Goal: Information Seeking & Learning: Learn about a topic

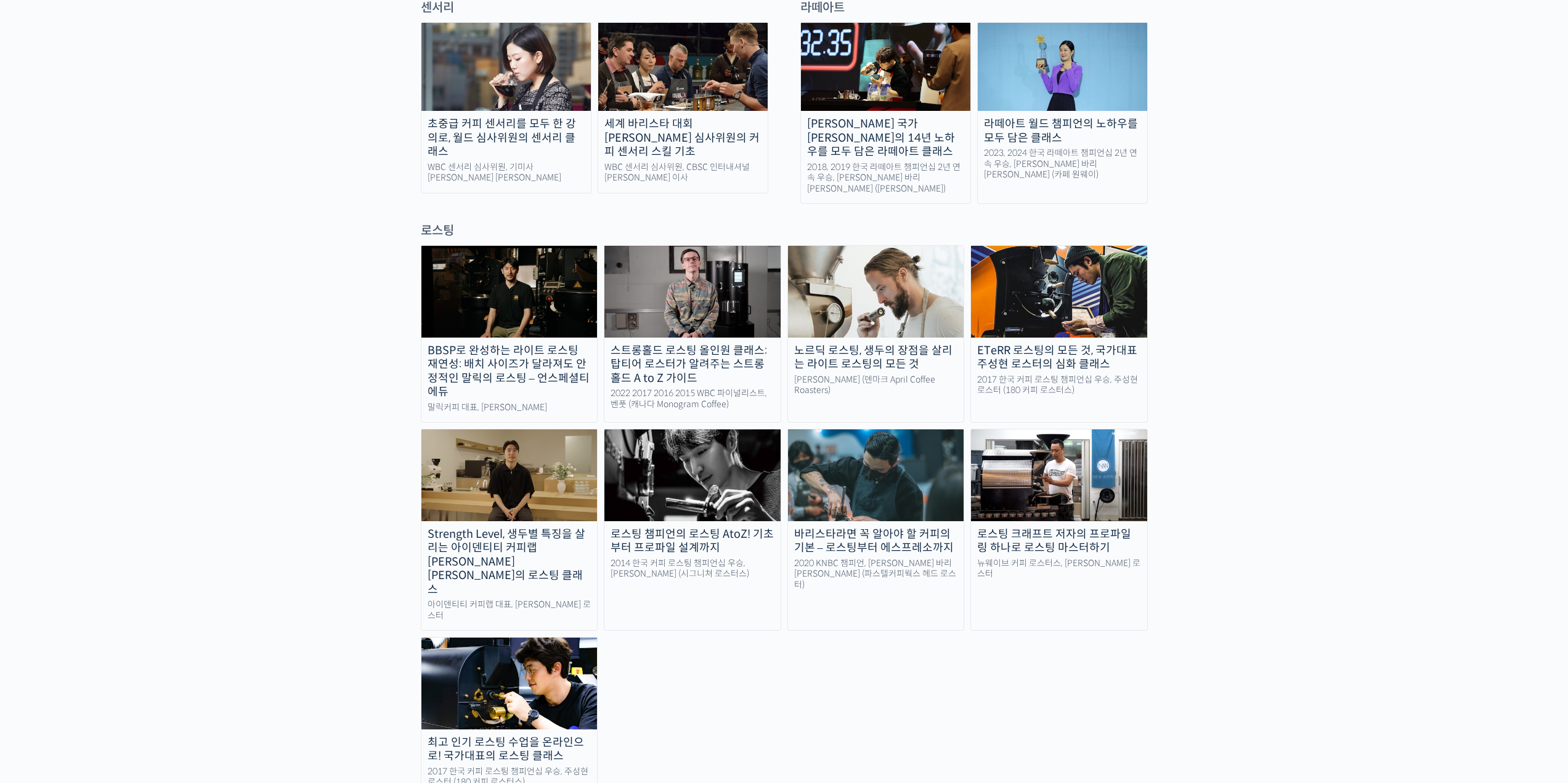
scroll to position [924, 0]
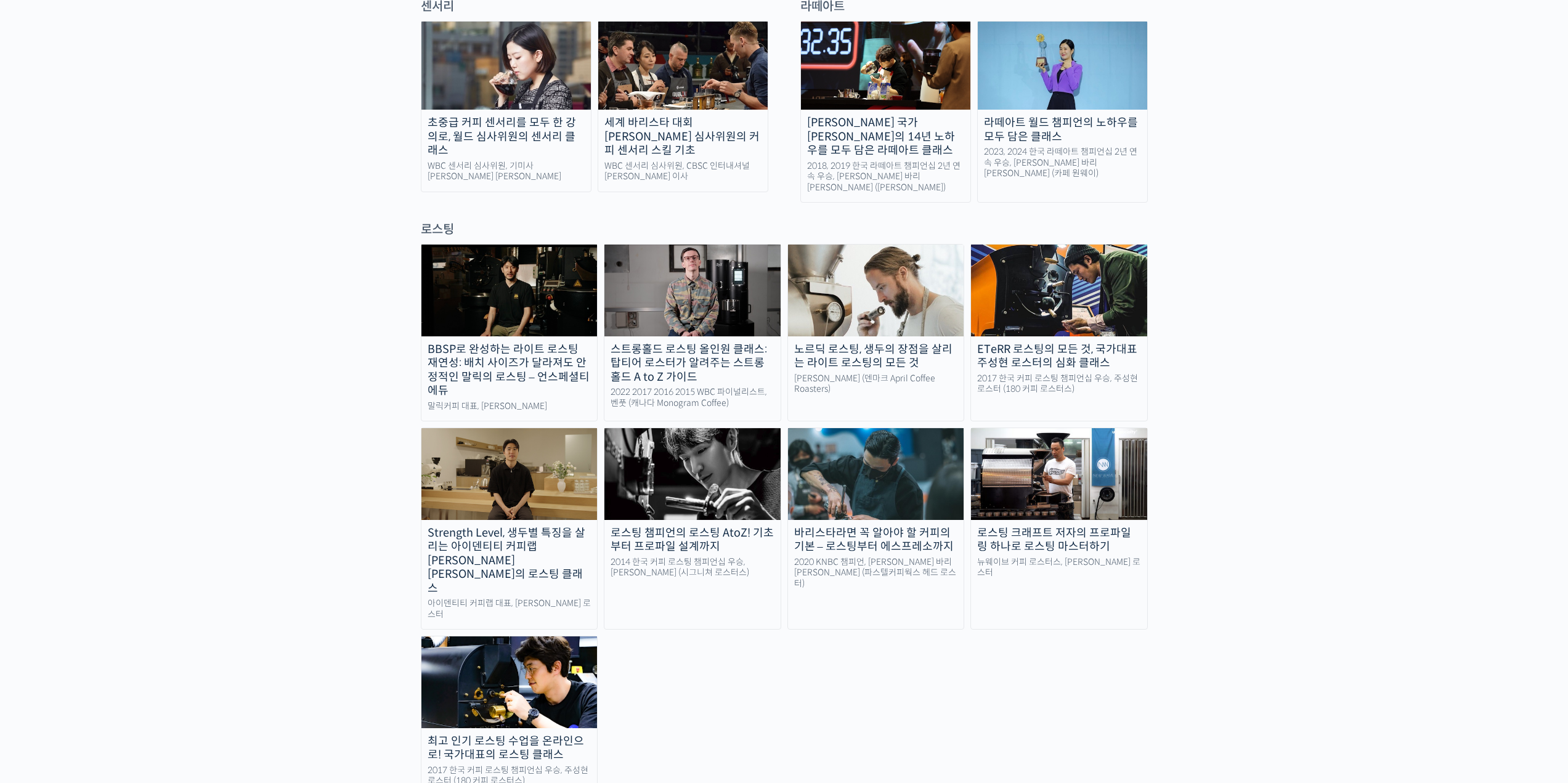
click at [1099, 428] on img at bounding box center [1059, 474] width 176 height 91
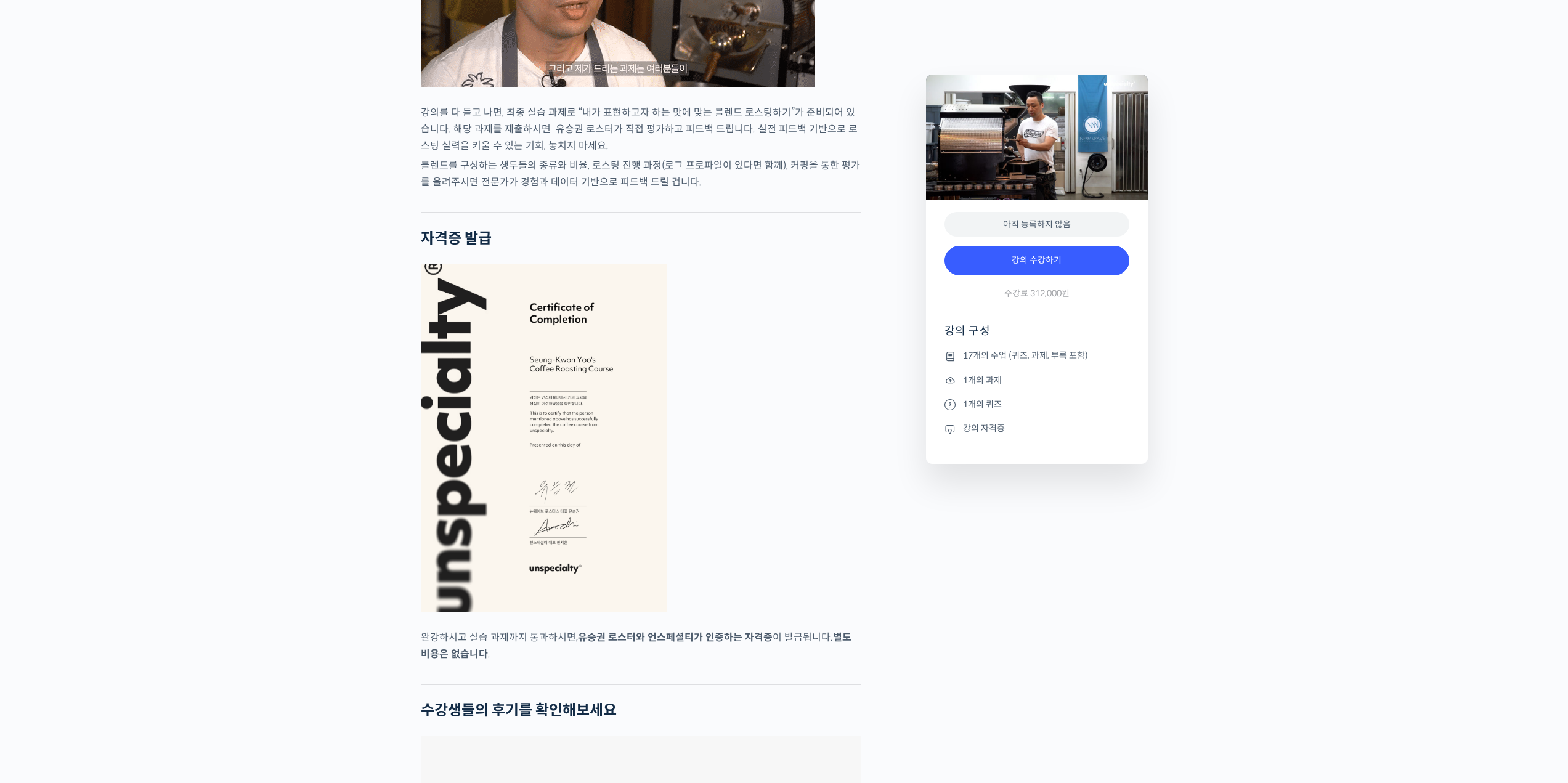
scroll to position [3696, 0]
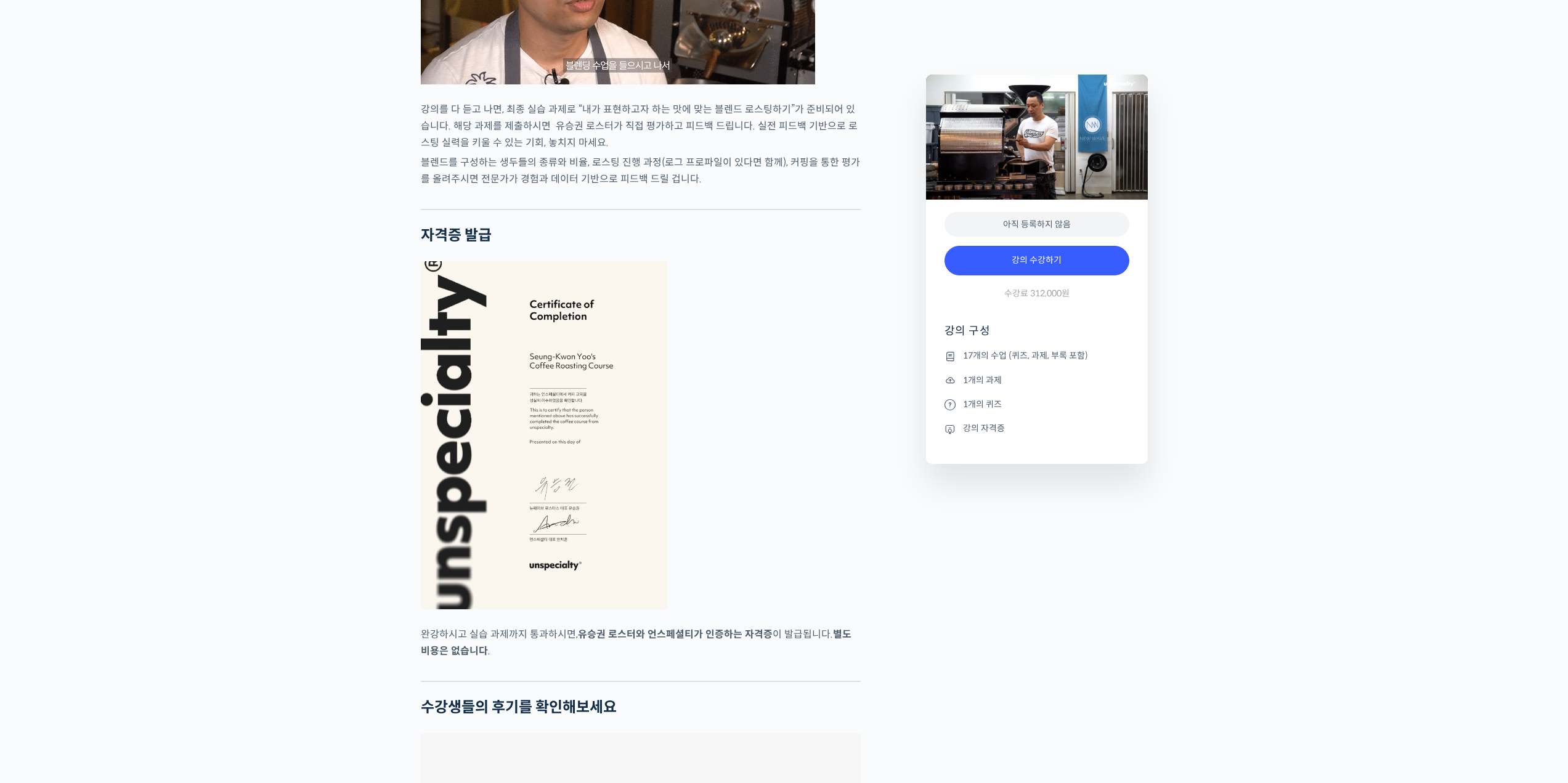
drag, startPoint x: 1004, startPoint y: 563, endPoint x: 996, endPoint y: 560, distance: 8.5
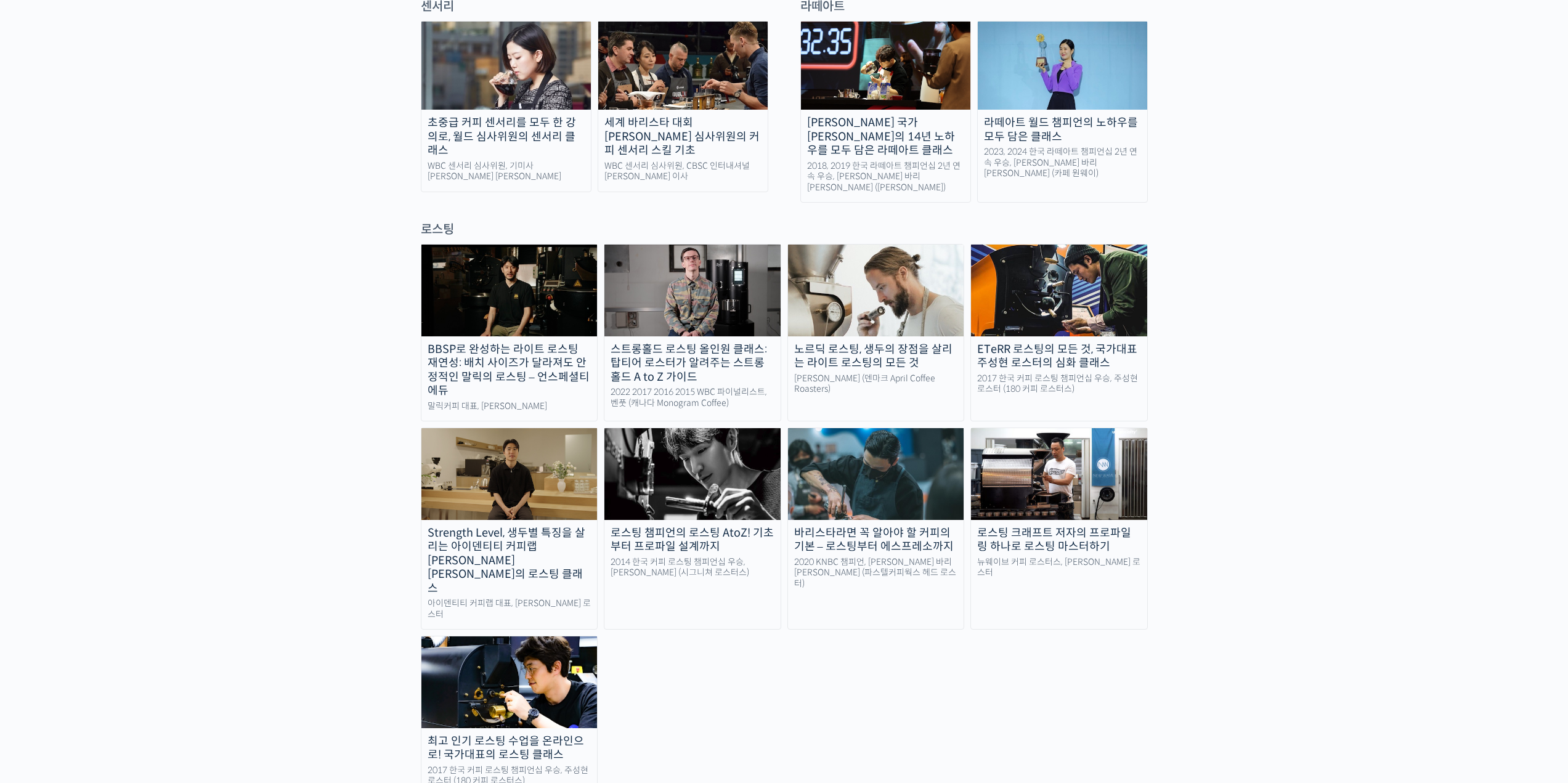
click at [742, 430] on img at bounding box center [693, 474] width 176 height 91
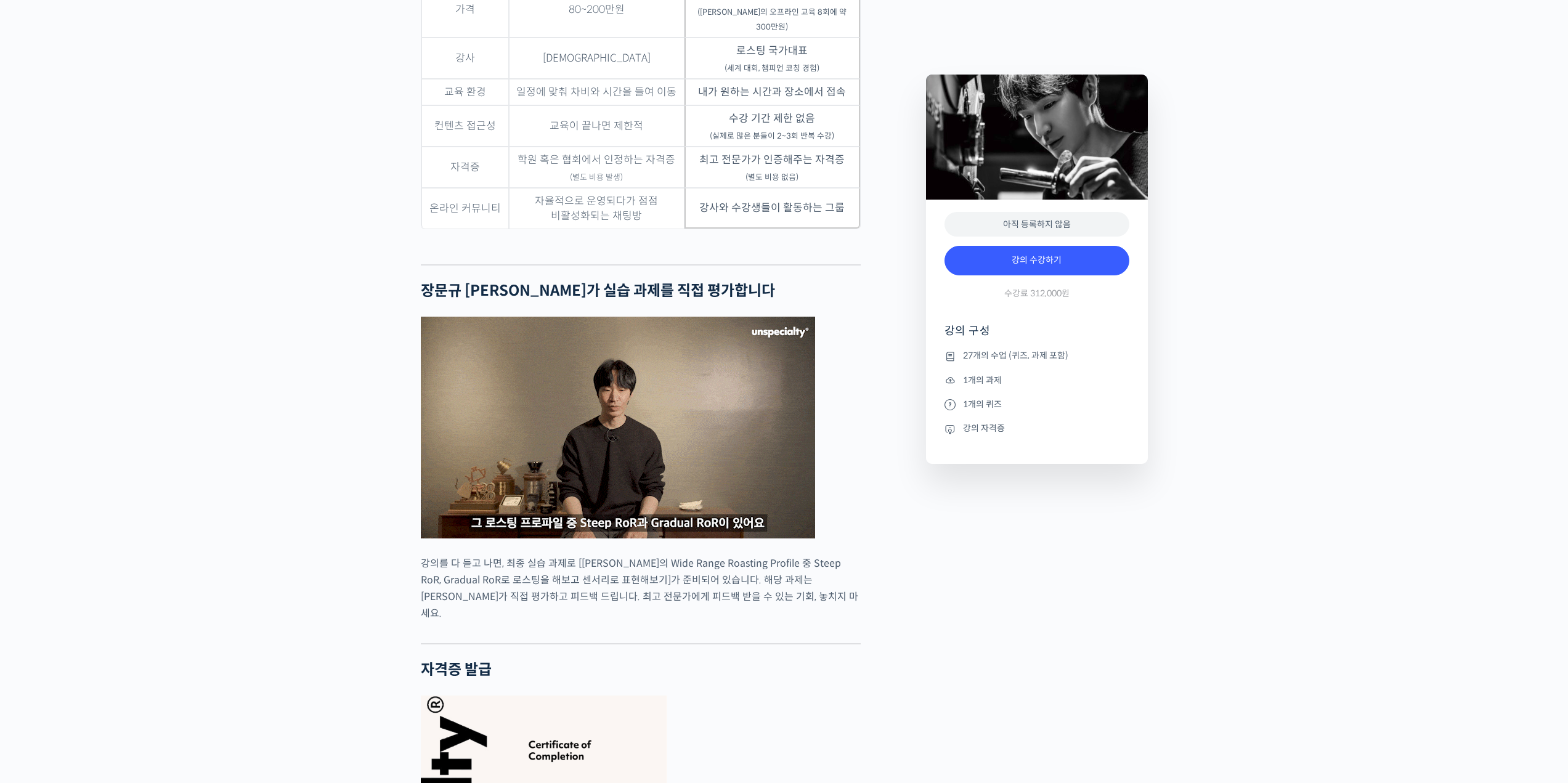
scroll to position [3696, 0]
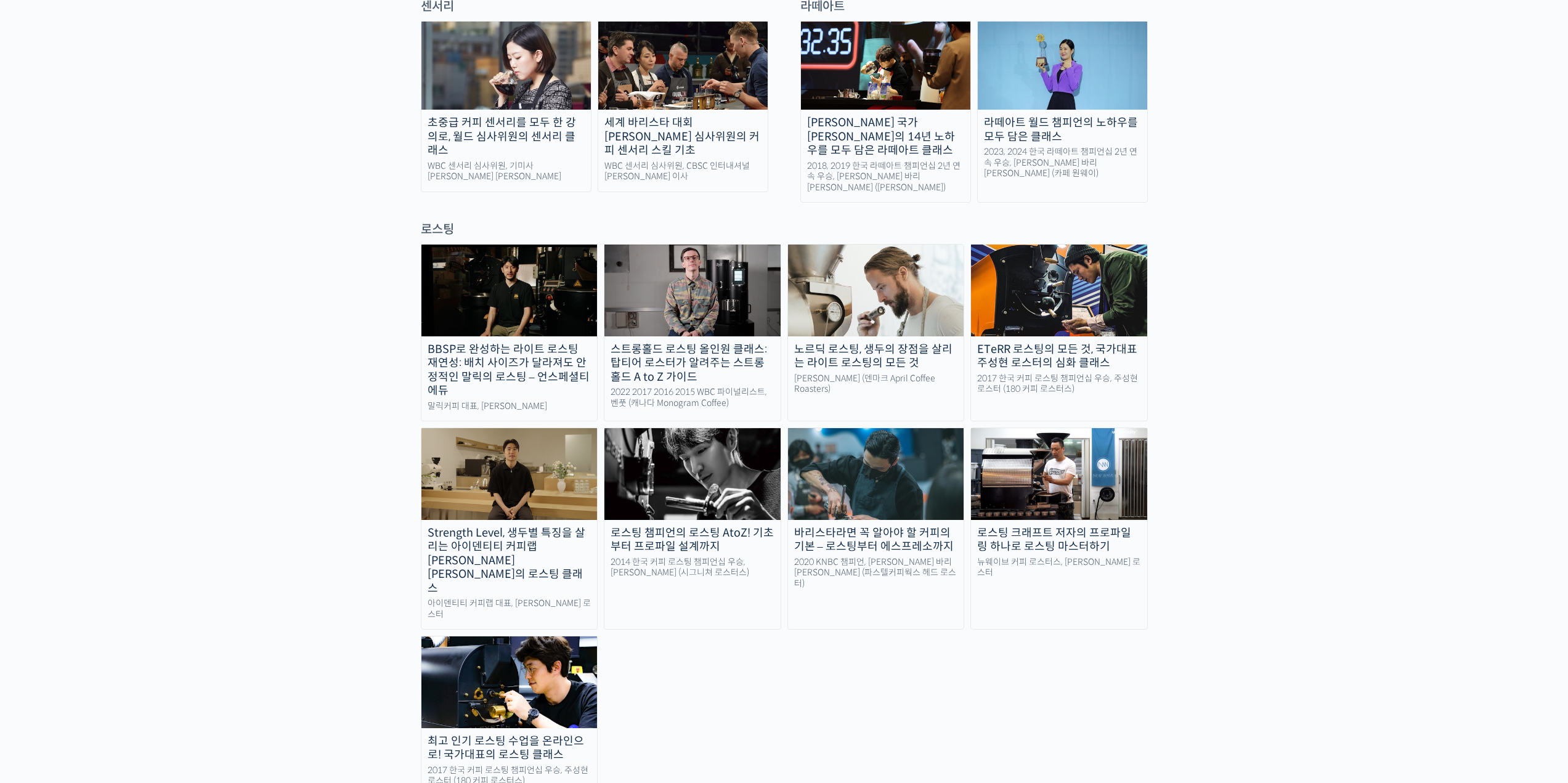
click at [689, 249] on img at bounding box center [693, 290] width 176 height 91
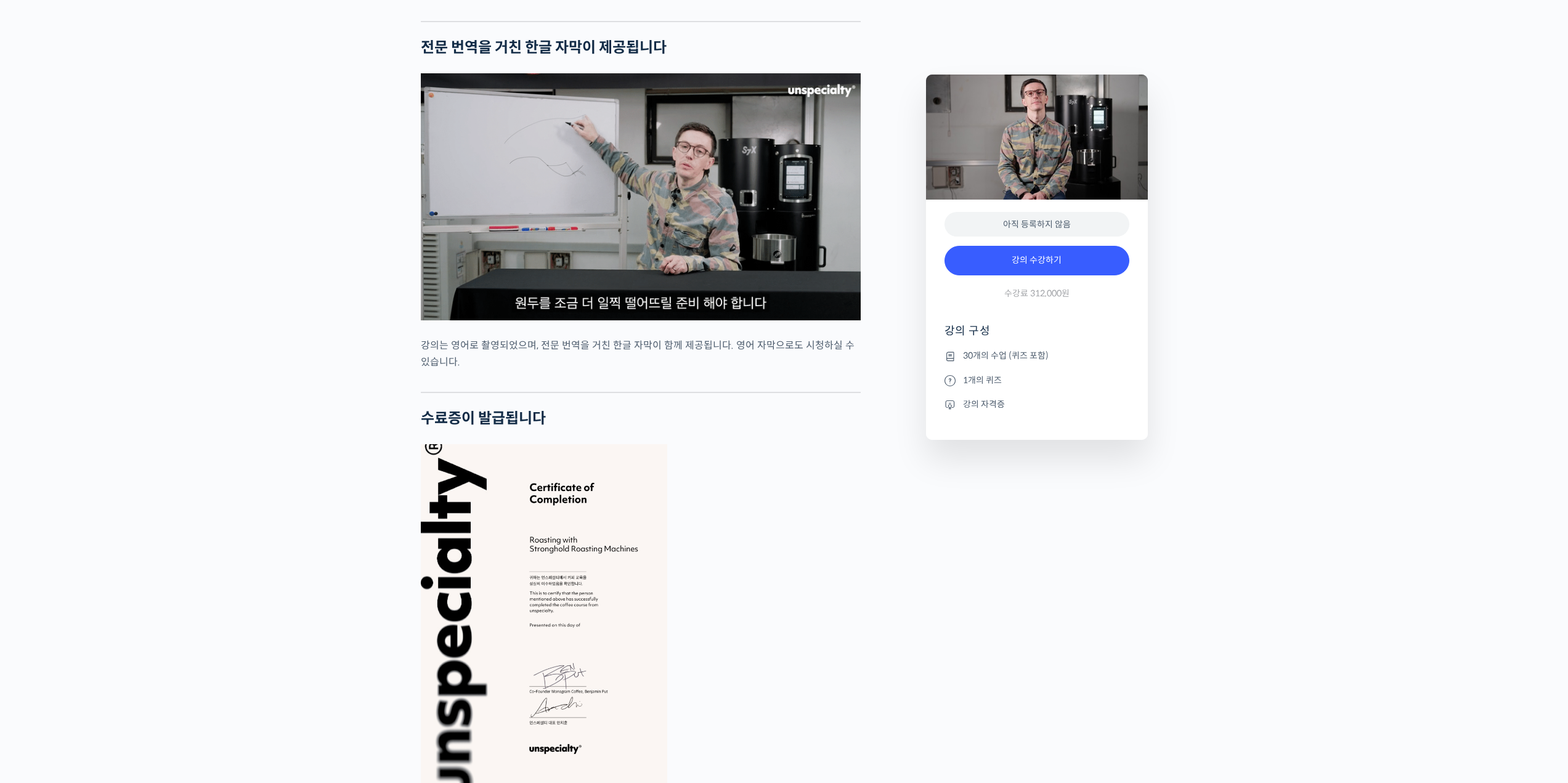
scroll to position [4620, 0]
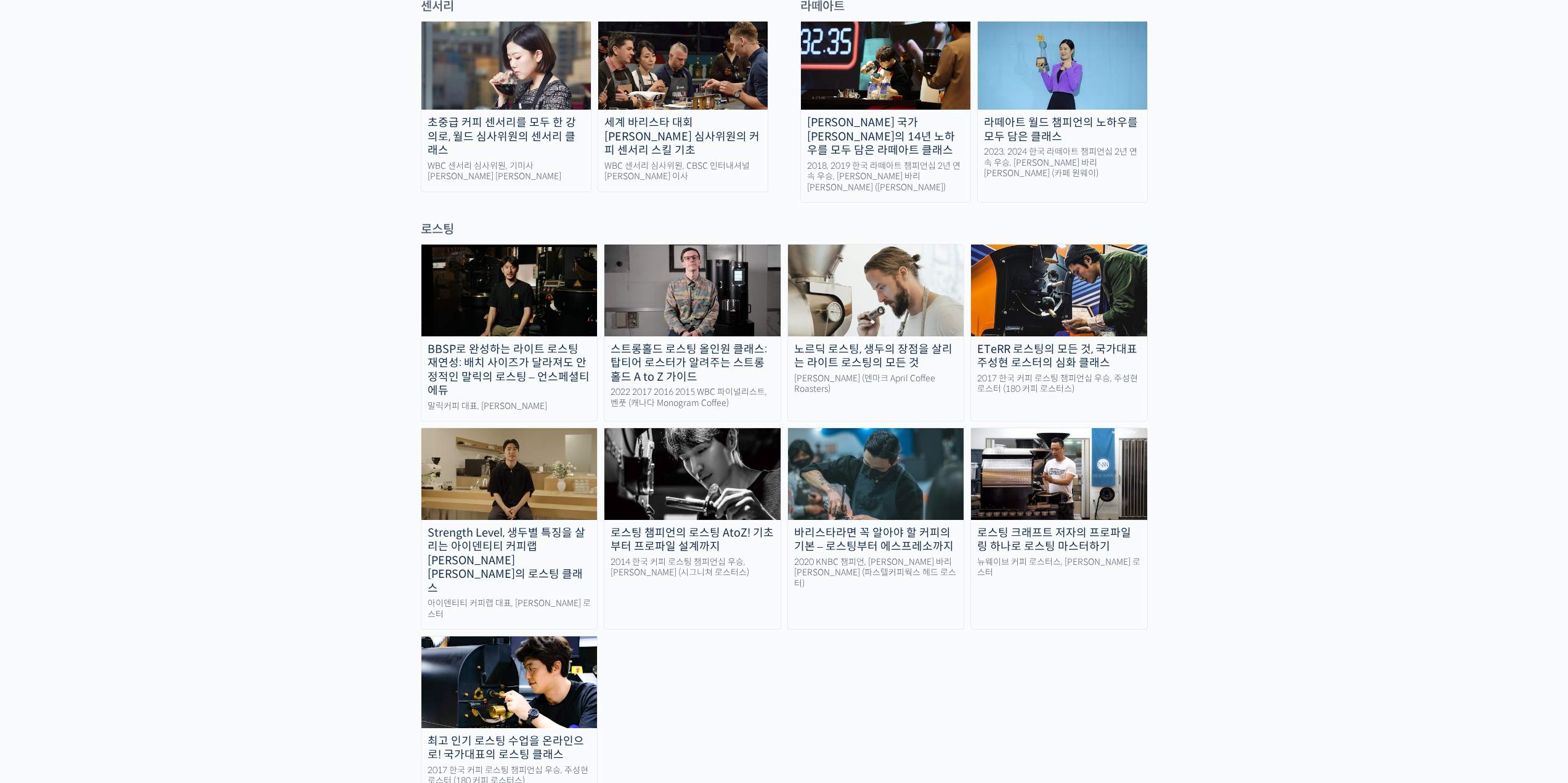
click at [531, 244] on img at bounding box center [510, 290] width 176 height 91
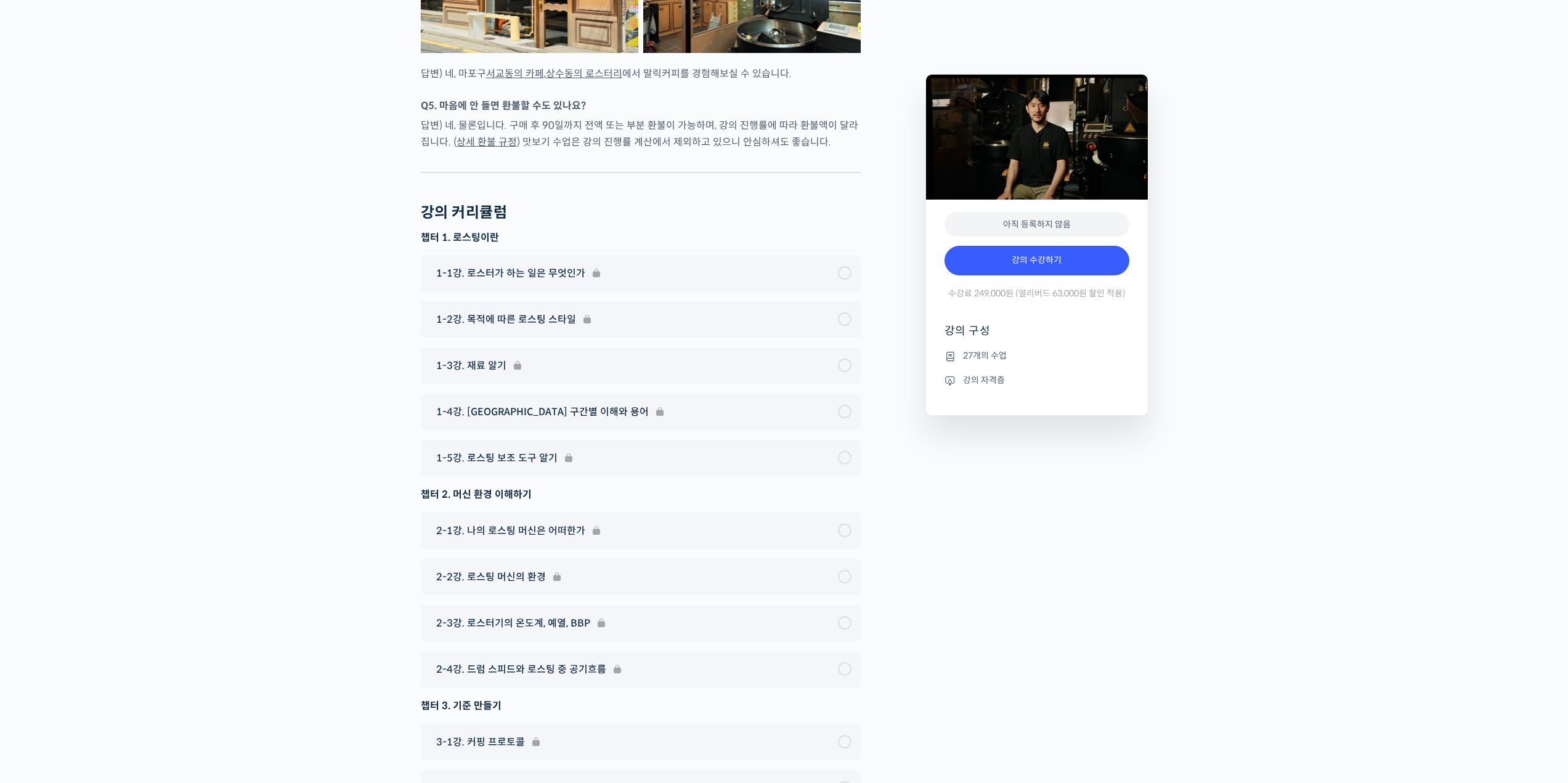
scroll to position [4620, 0]
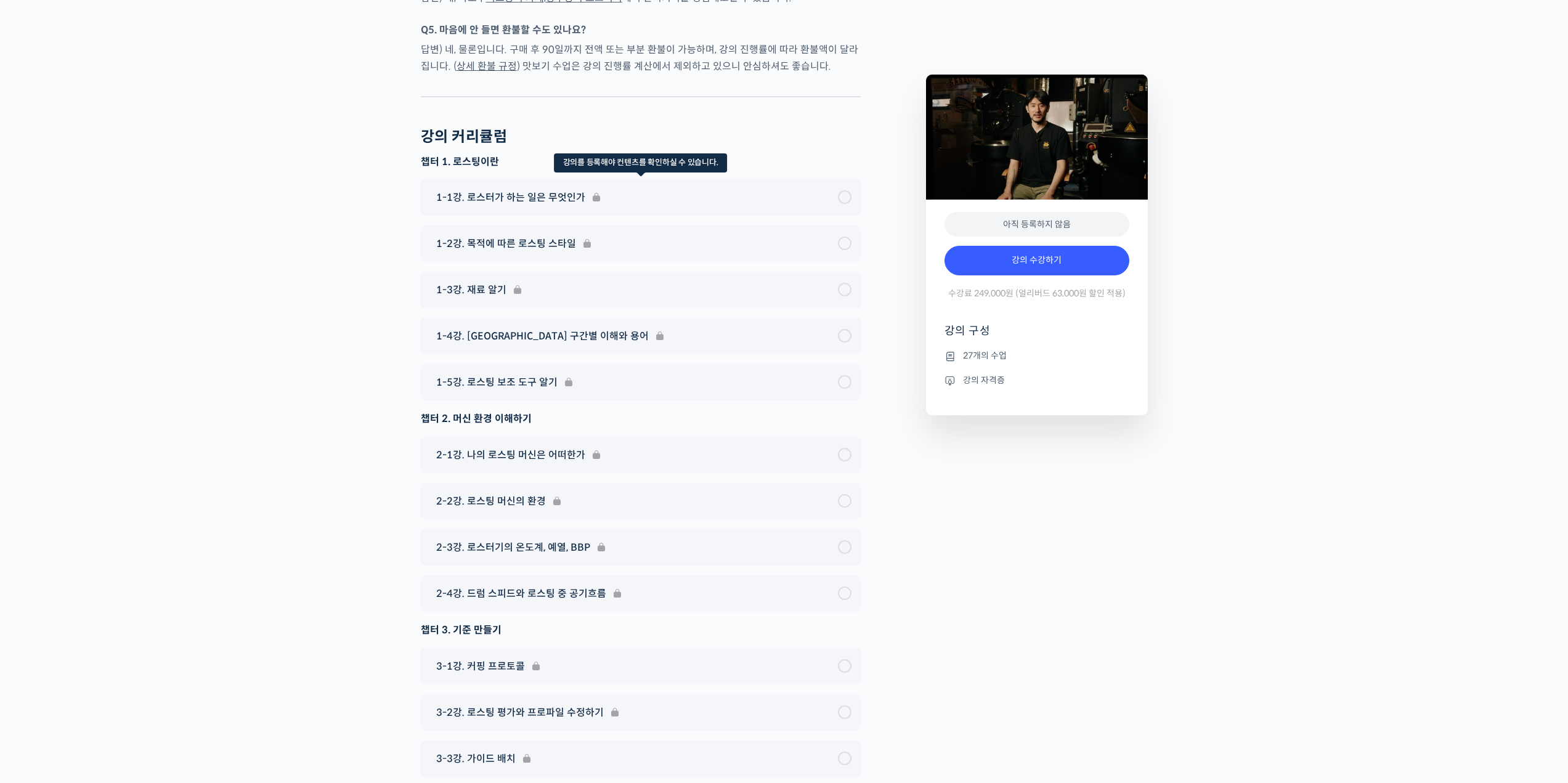
click at [552, 216] on div "1-1강. 로스터가 하는 일은 무엇인가" at bounding box center [641, 197] width 440 height 36
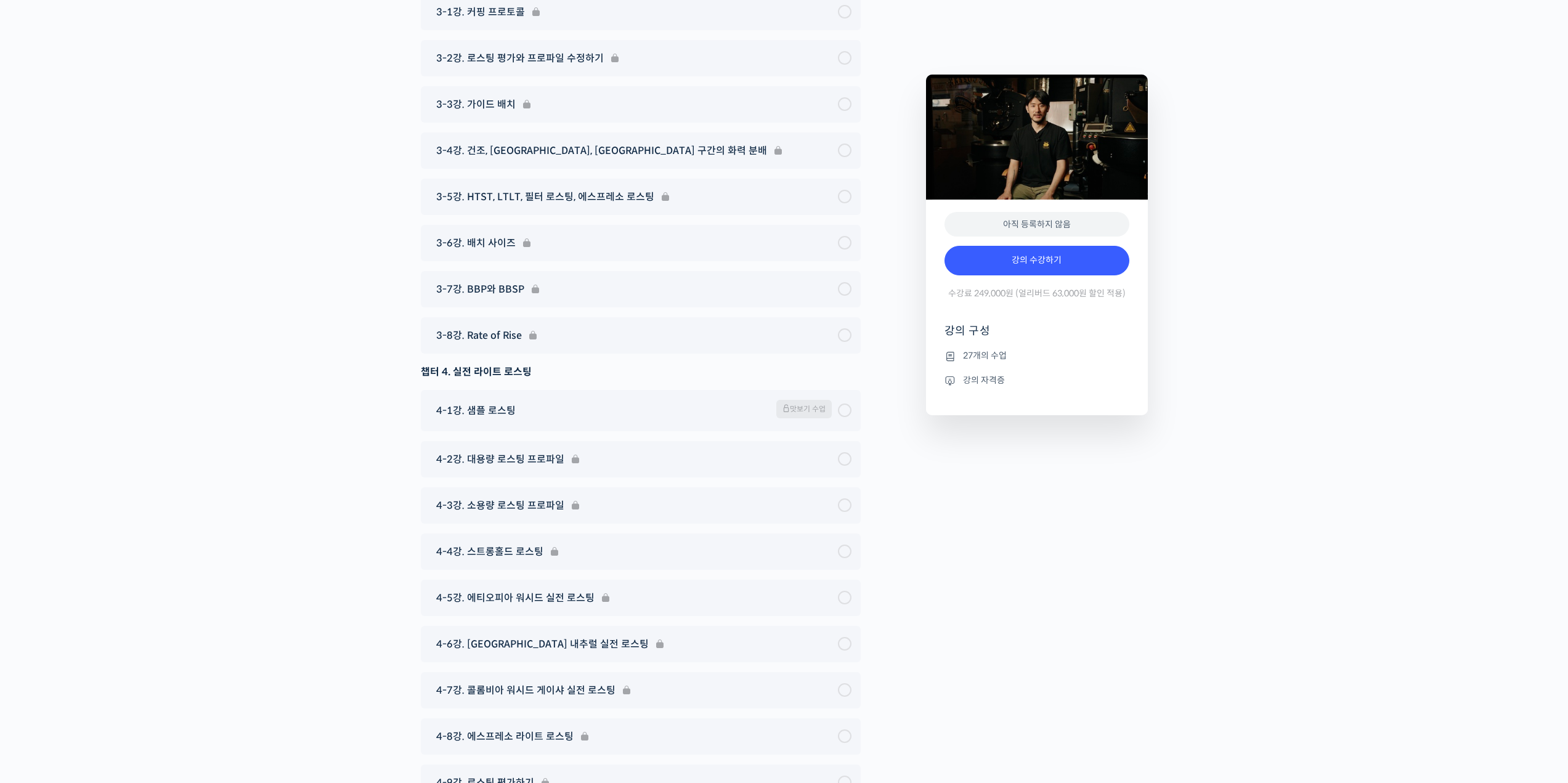
scroll to position [5297, 0]
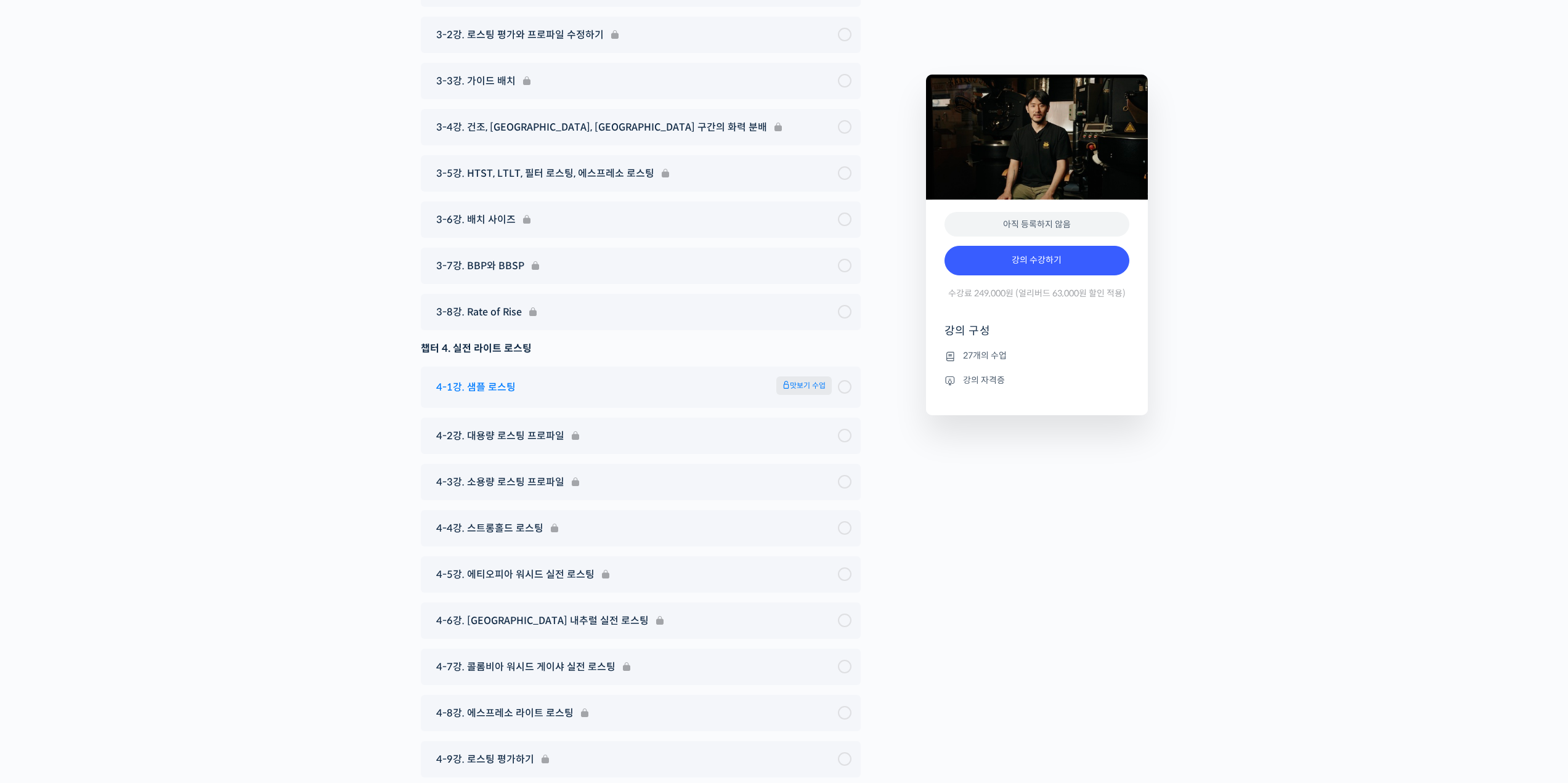
click at [501, 395] on span "4-1강. 샘플 로스팅" at bounding box center [475, 387] width 79 height 17
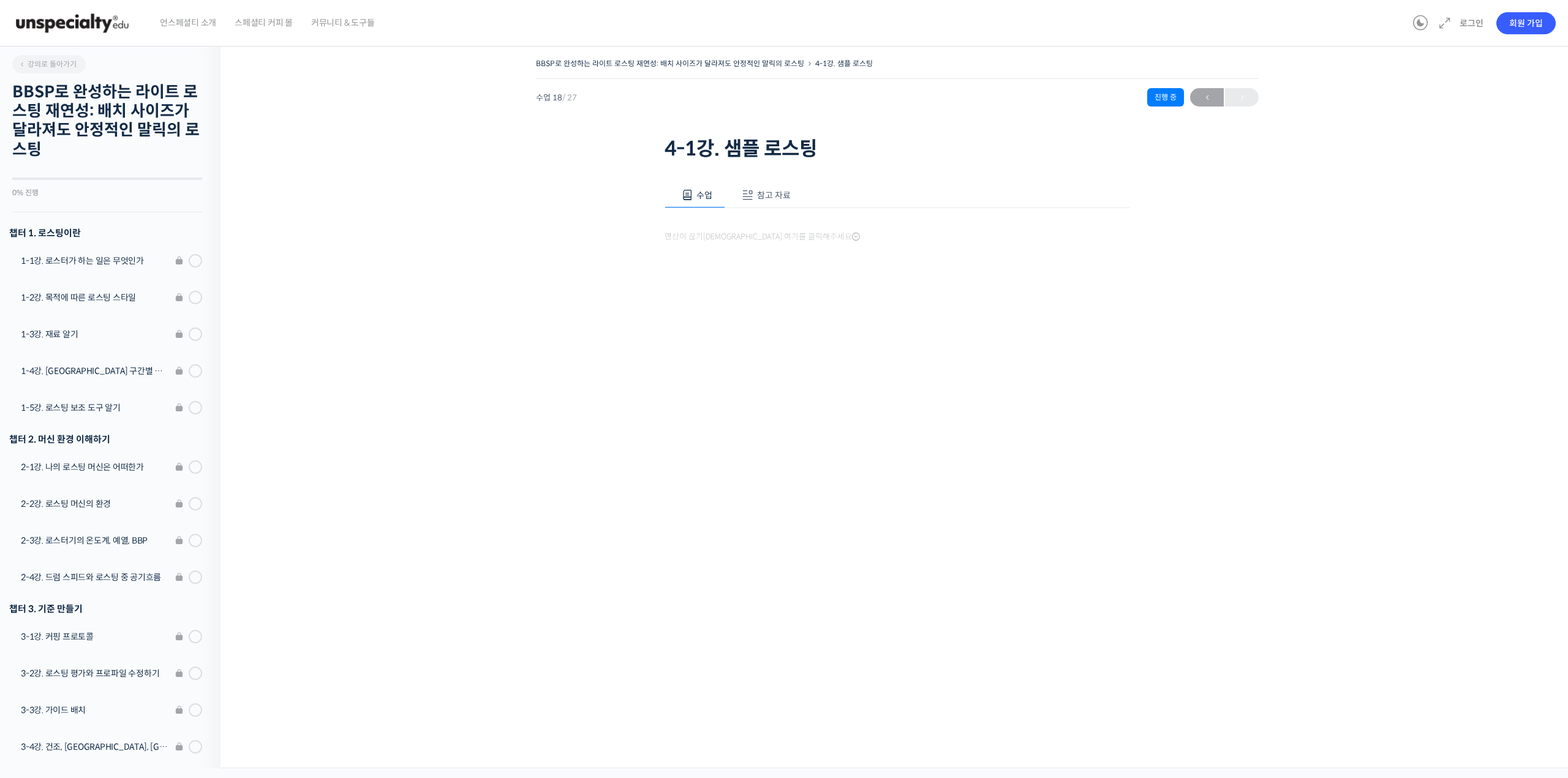
scroll to position [579, 0]
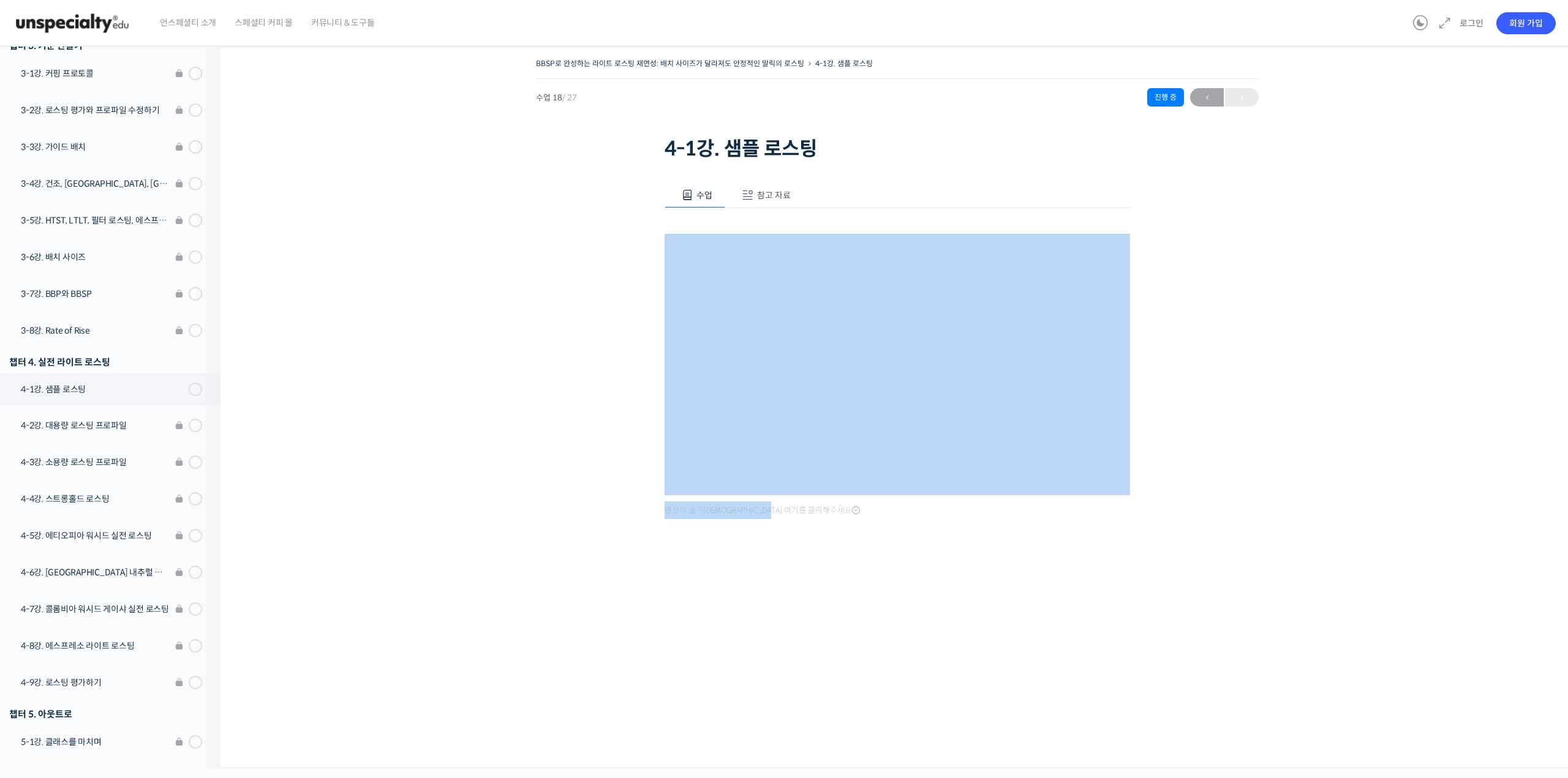
click at [1281, 496] on div "BBSP로 완성하는 라이트 로스팅 재연성: 배치 사이즈가 달라져도 안정적인 말릭의 로스팅 4-1강. 샘플 로스팅 수업 18 / 27 진행 중 …" at bounding box center [897, 315] width 1231 height 520
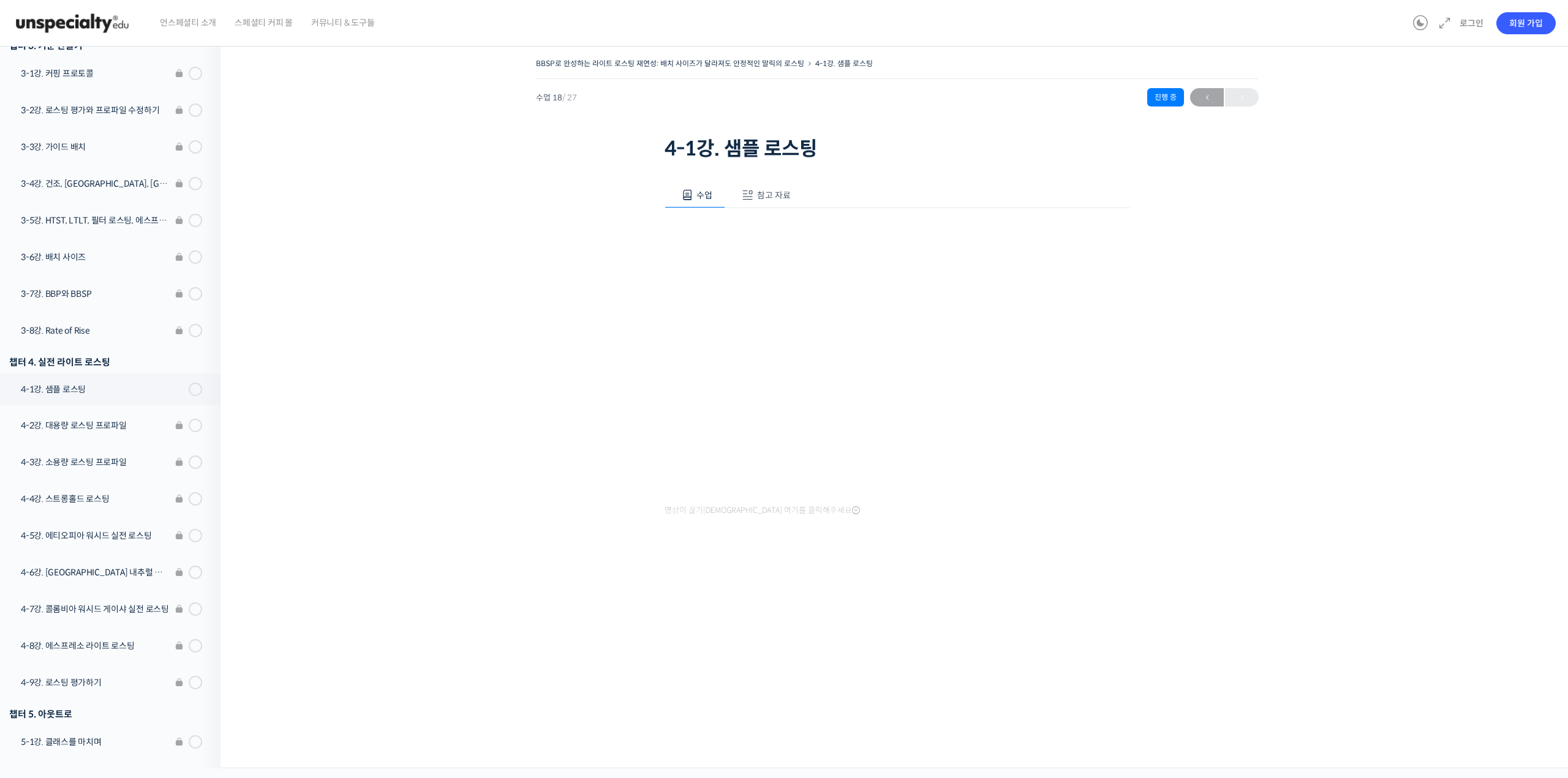
click at [1281, 496] on div "BBSP로 완성하는 라이트 로스팅 재연성: 배치 사이즈가 달라져도 안정적인 말릭의 로스팅 4-1강. 샘플 로스팅 수업 18 / 27 진행 중 …" at bounding box center [897, 315] width 1231 height 520
click at [1269, 455] on div "BBSP로 완성하는 라이트 로스팅 재연성: 배치 사이즈가 달라져도 안정적인 말릭의 로스팅 4-1강. 샘플 로스팅 수업 18 / 27 진행 중 …" at bounding box center [897, 315] width 1231 height 520
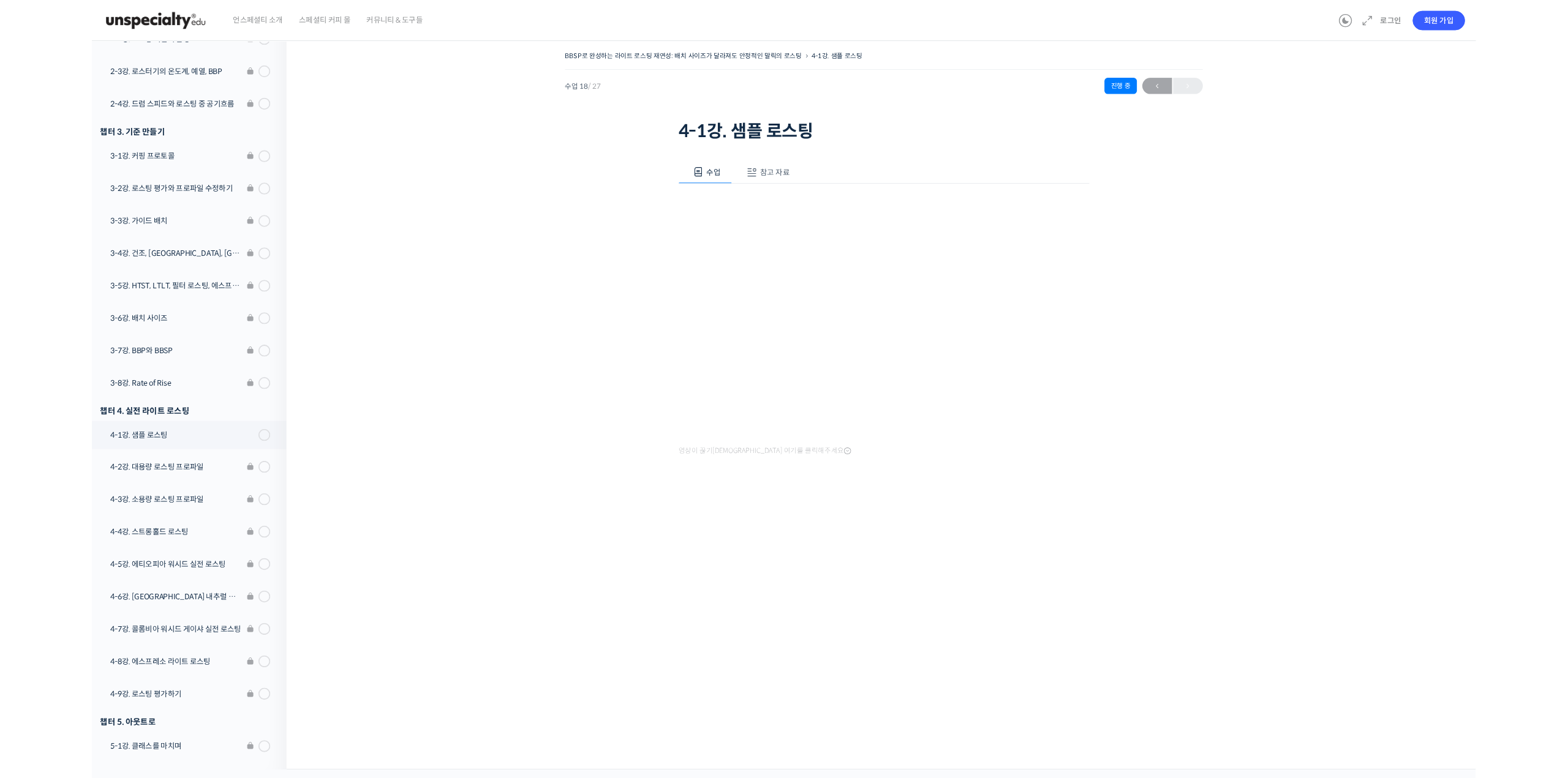
scroll to position [475, 0]
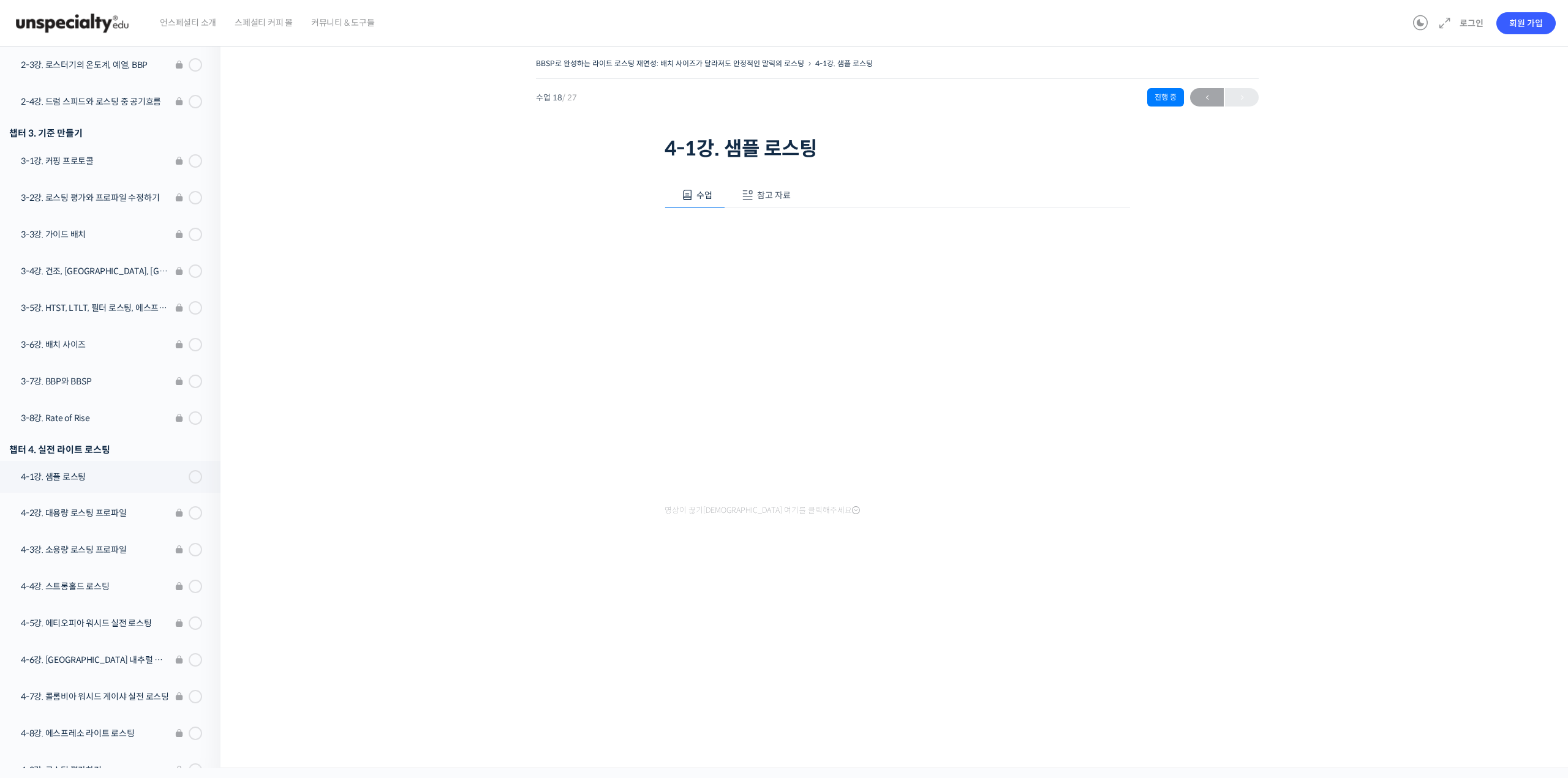
drag, startPoint x: 602, startPoint y: 312, endPoint x: 589, endPoint y: 303, distance: 15.8
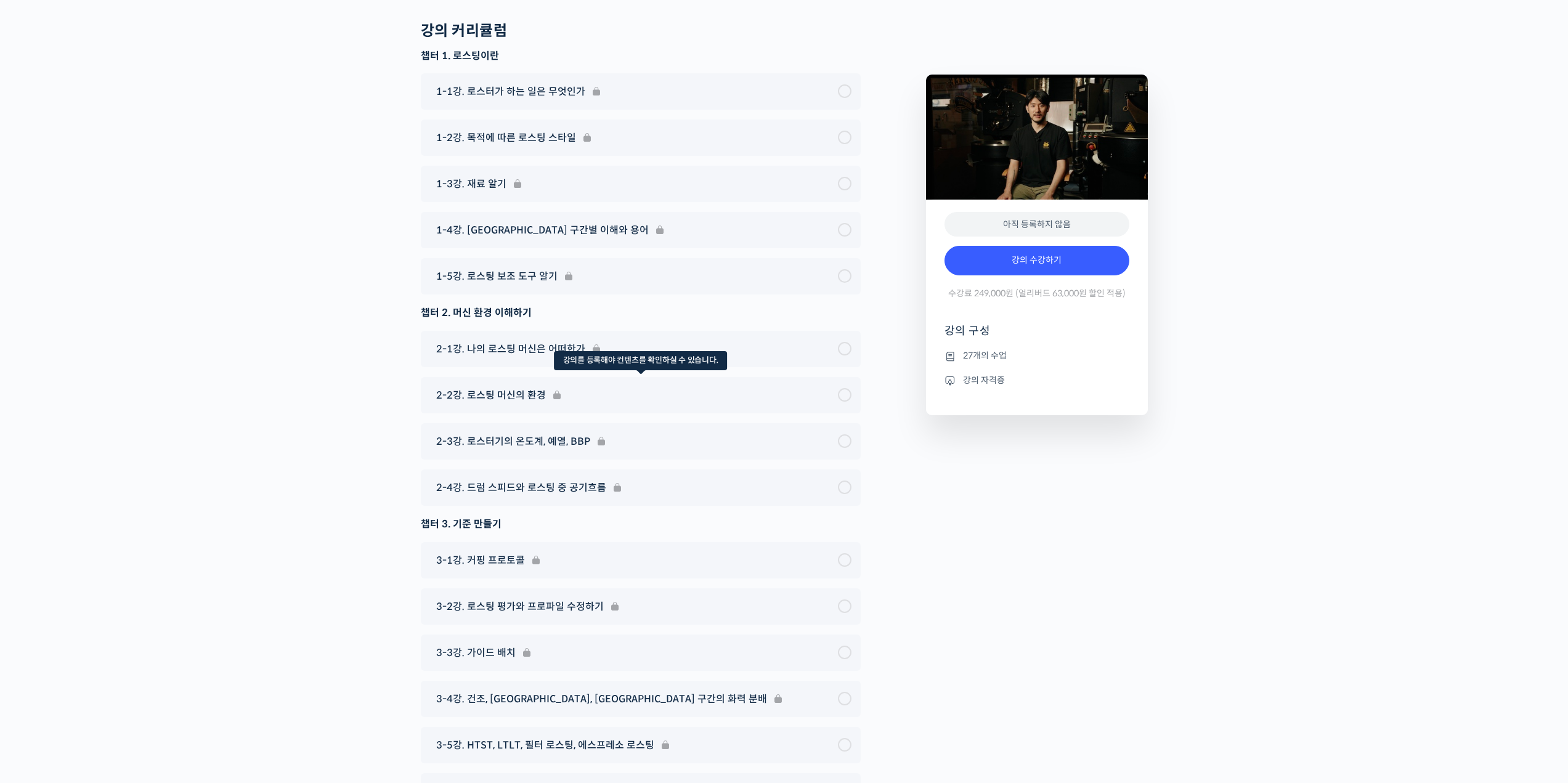
scroll to position [4744, 0]
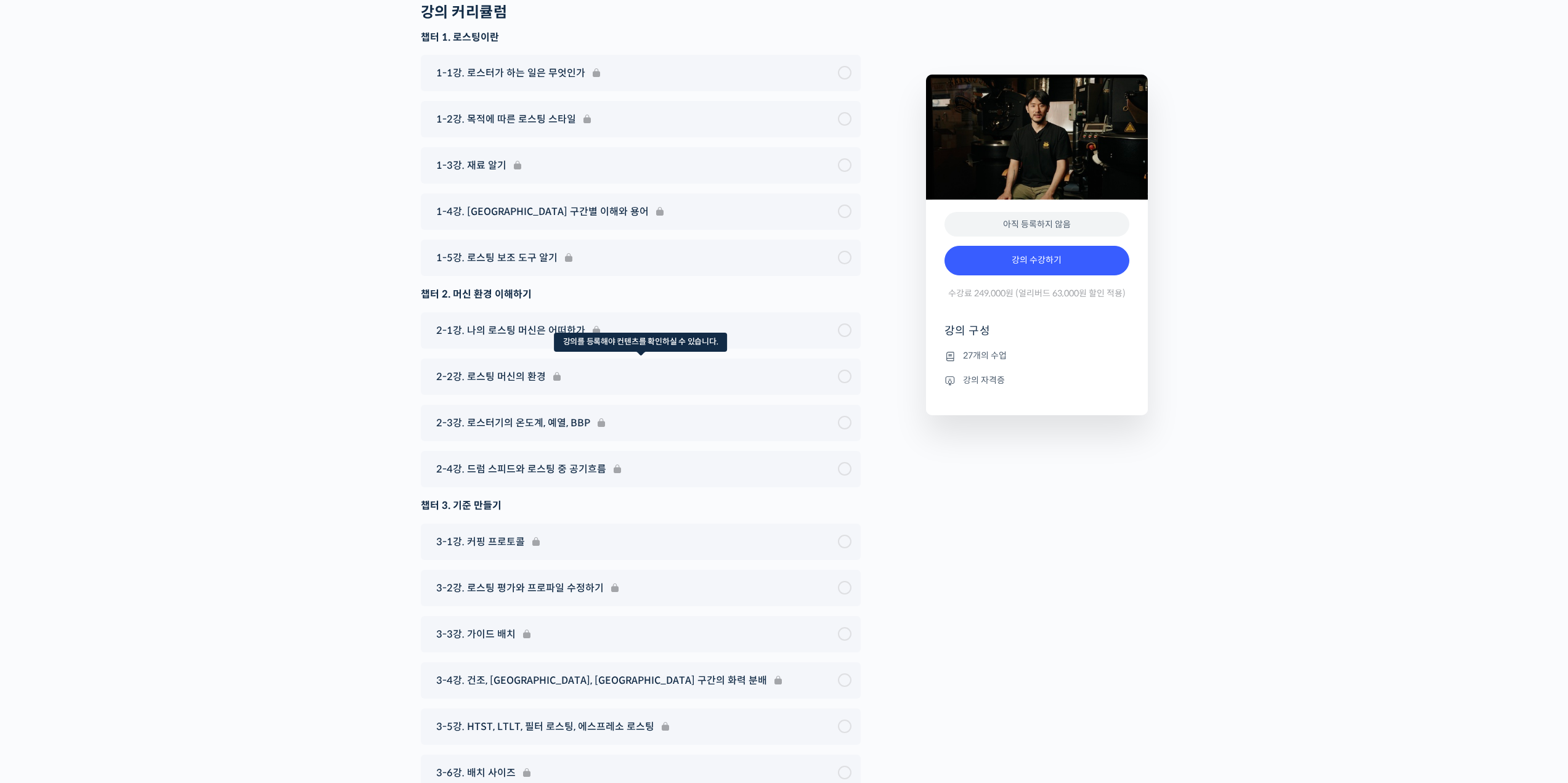
click at [782, 395] on div "2-2강. 로스팅 머신의 환경" at bounding box center [641, 376] width 440 height 36
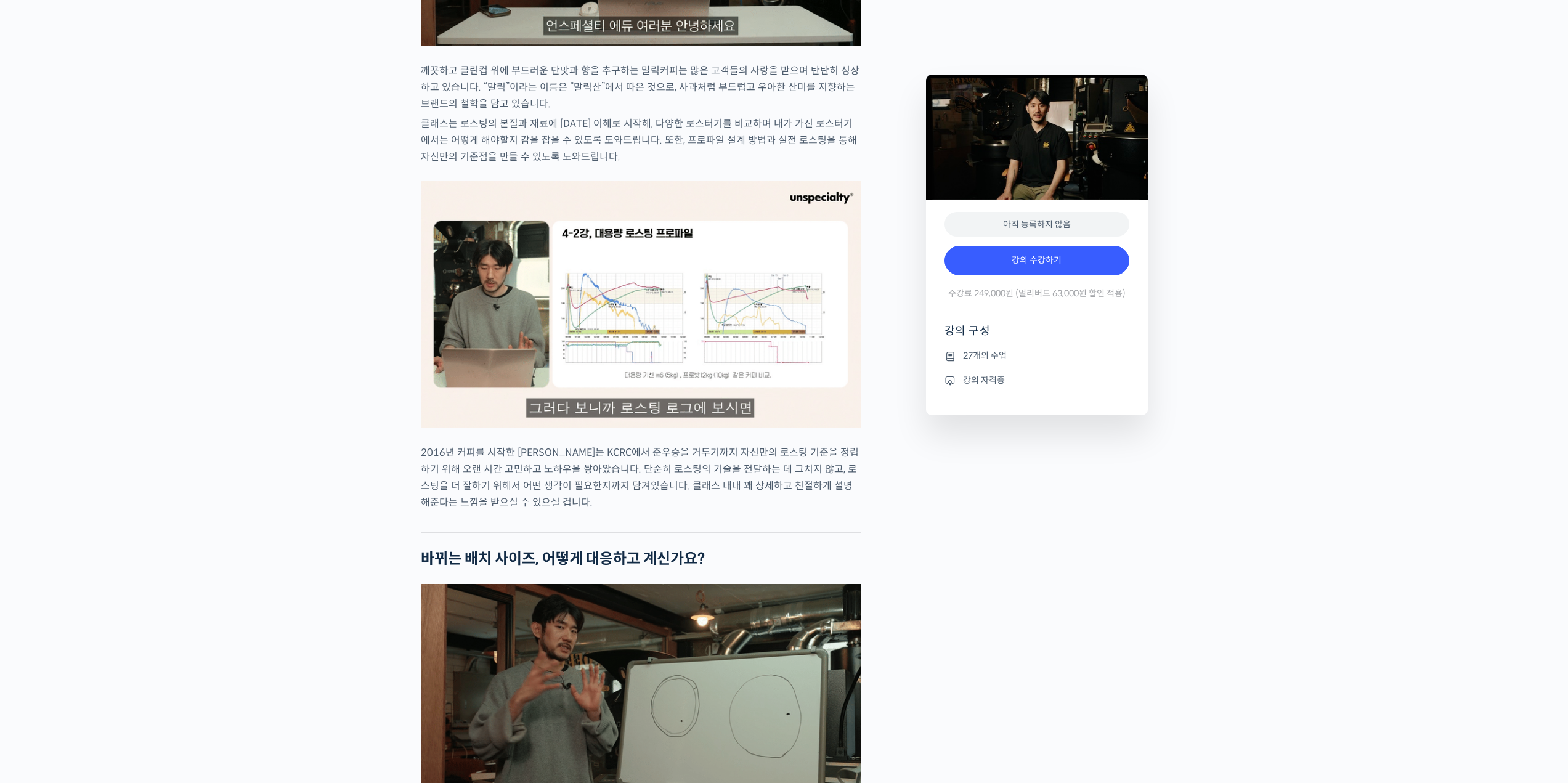
scroll to position [1294, 0]
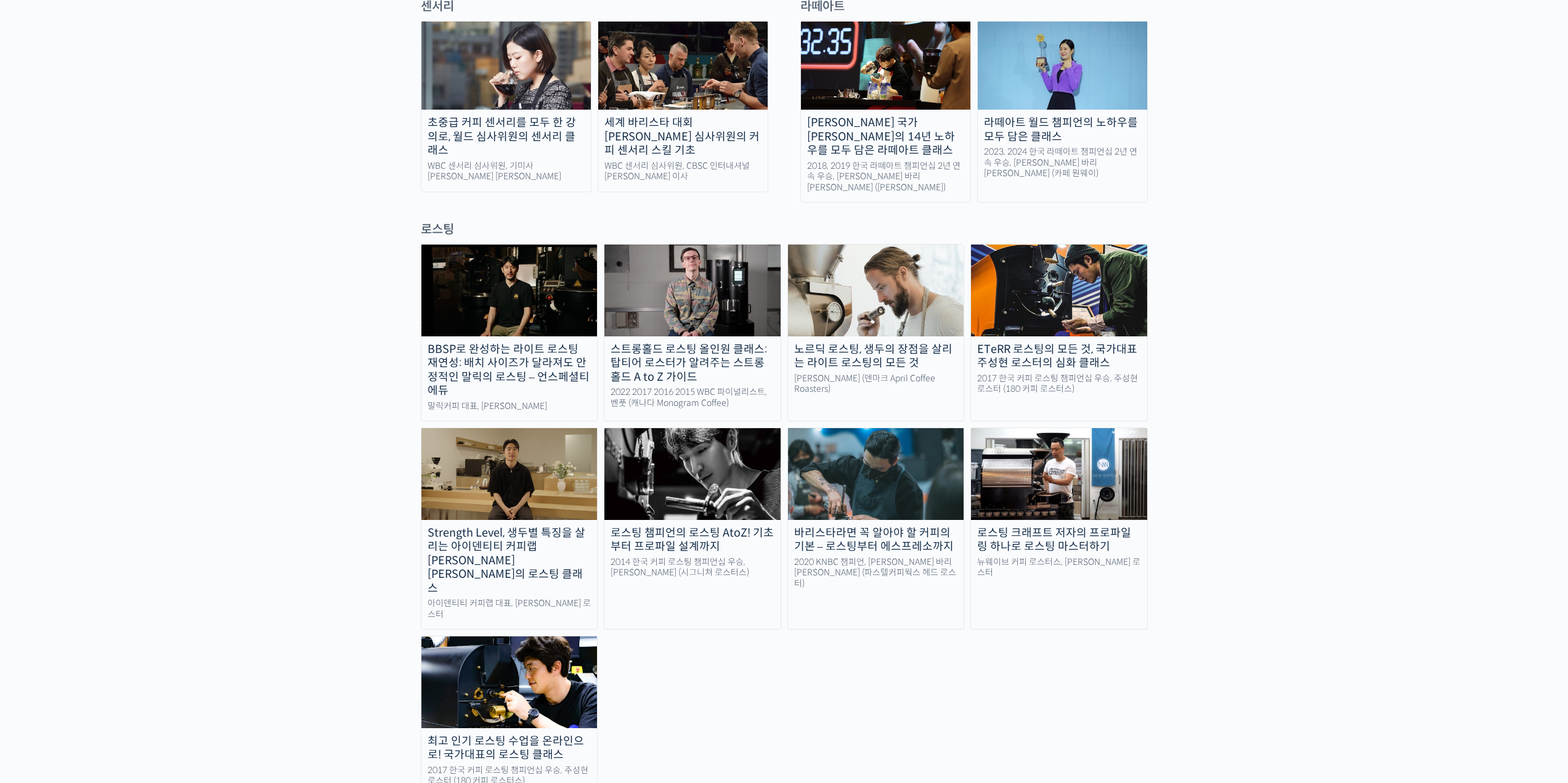
click at [544, 446] on img at bounding box center [510, 474] width 176 height 91
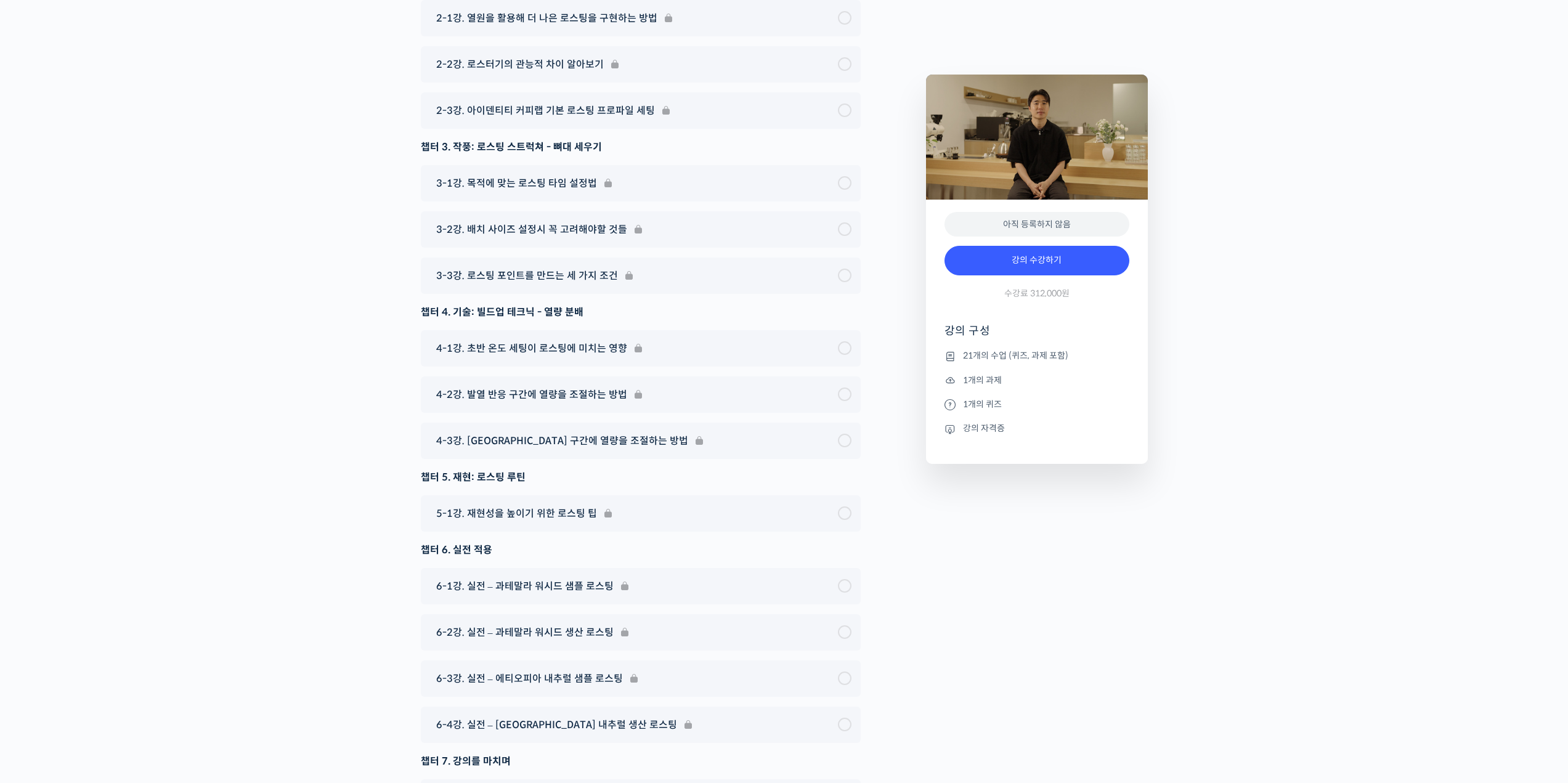
scroll to position [6900, 0]
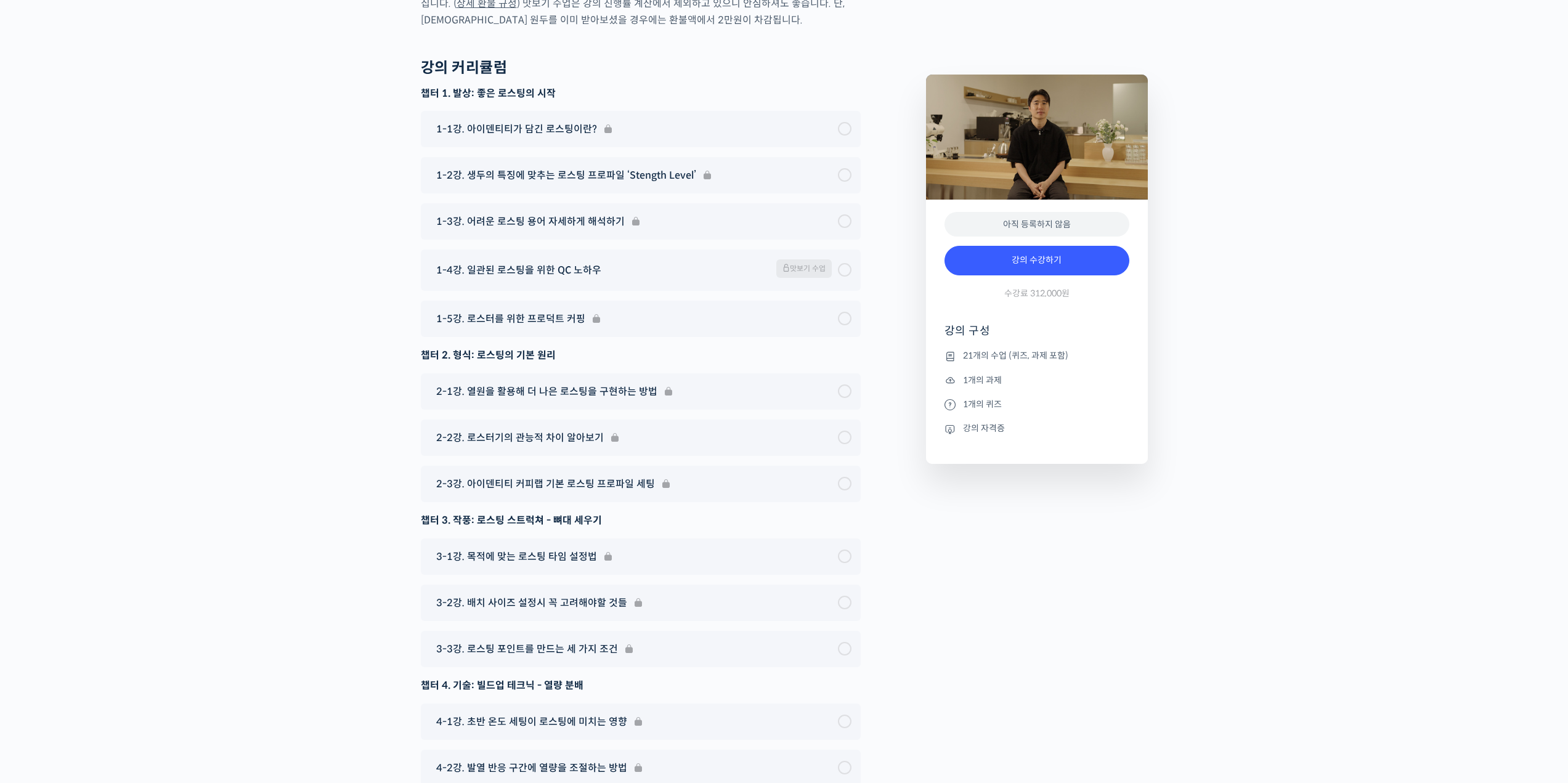
scroll to position [6407, 0]
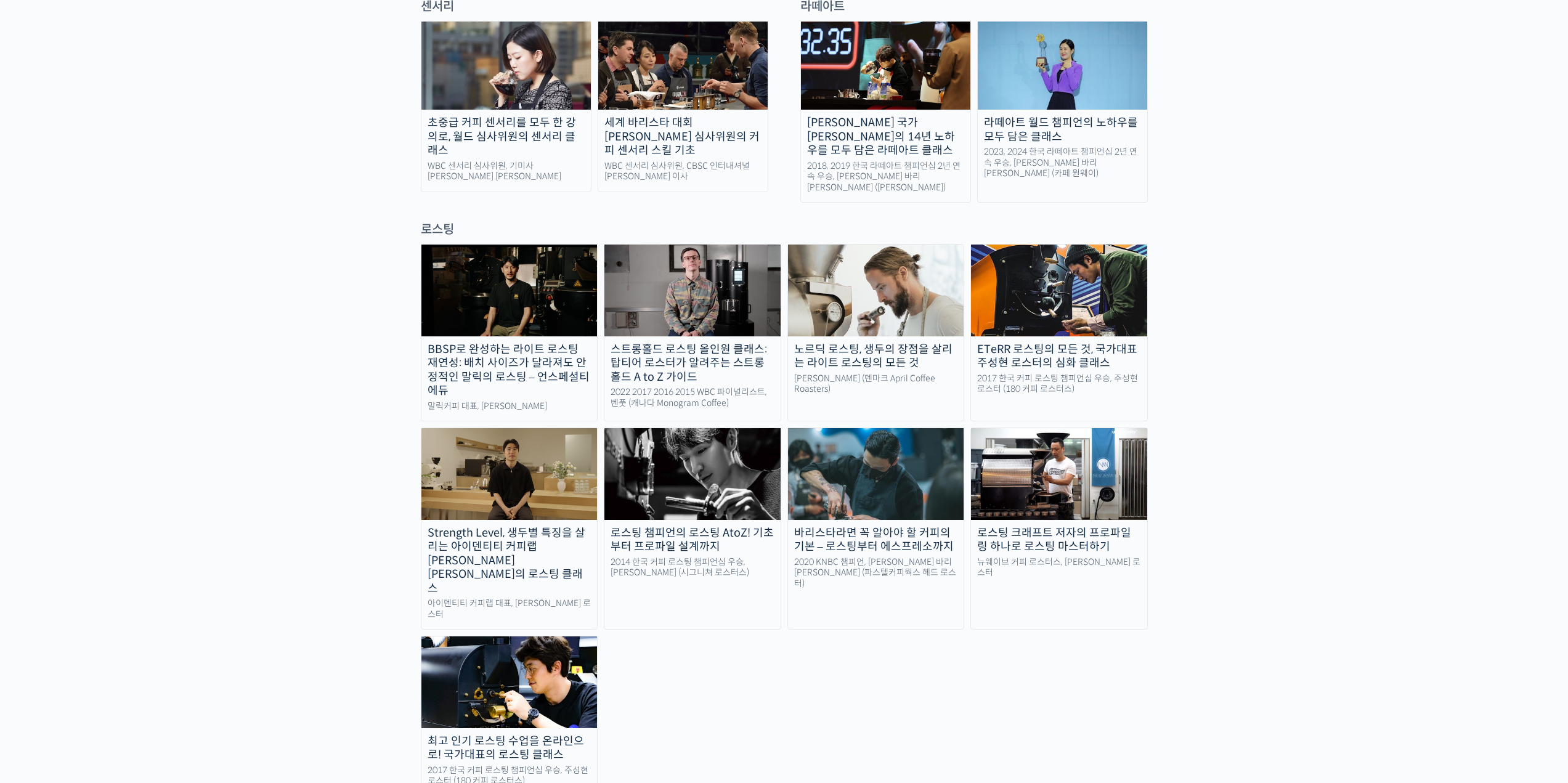
click at [679, 244] on img at bounding box center [693, 290] width 176 height 91
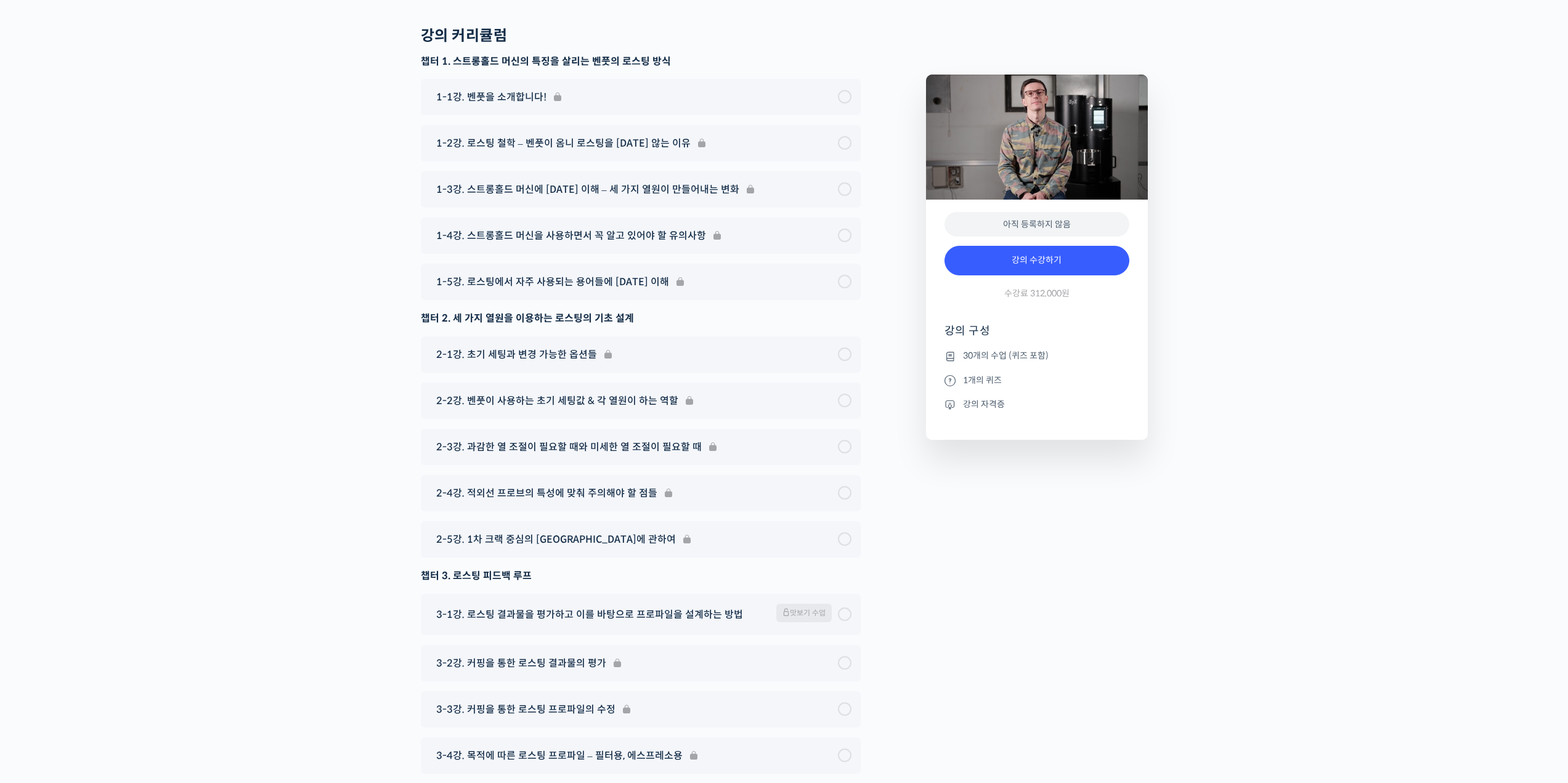
scroll to position [6222, 0]
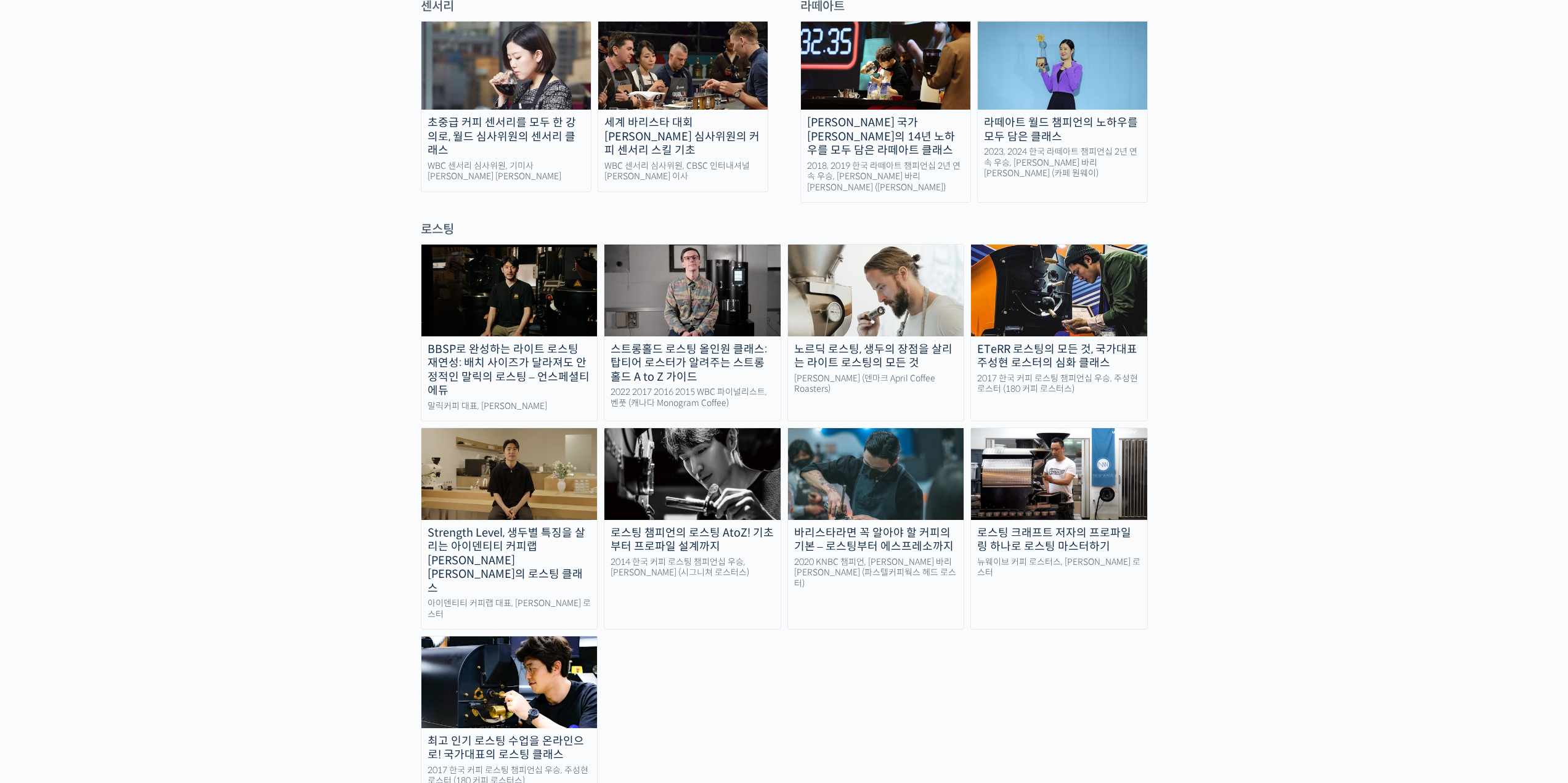
click at [915, 244] on img at bounding box center [876, 290] width 176 height 91
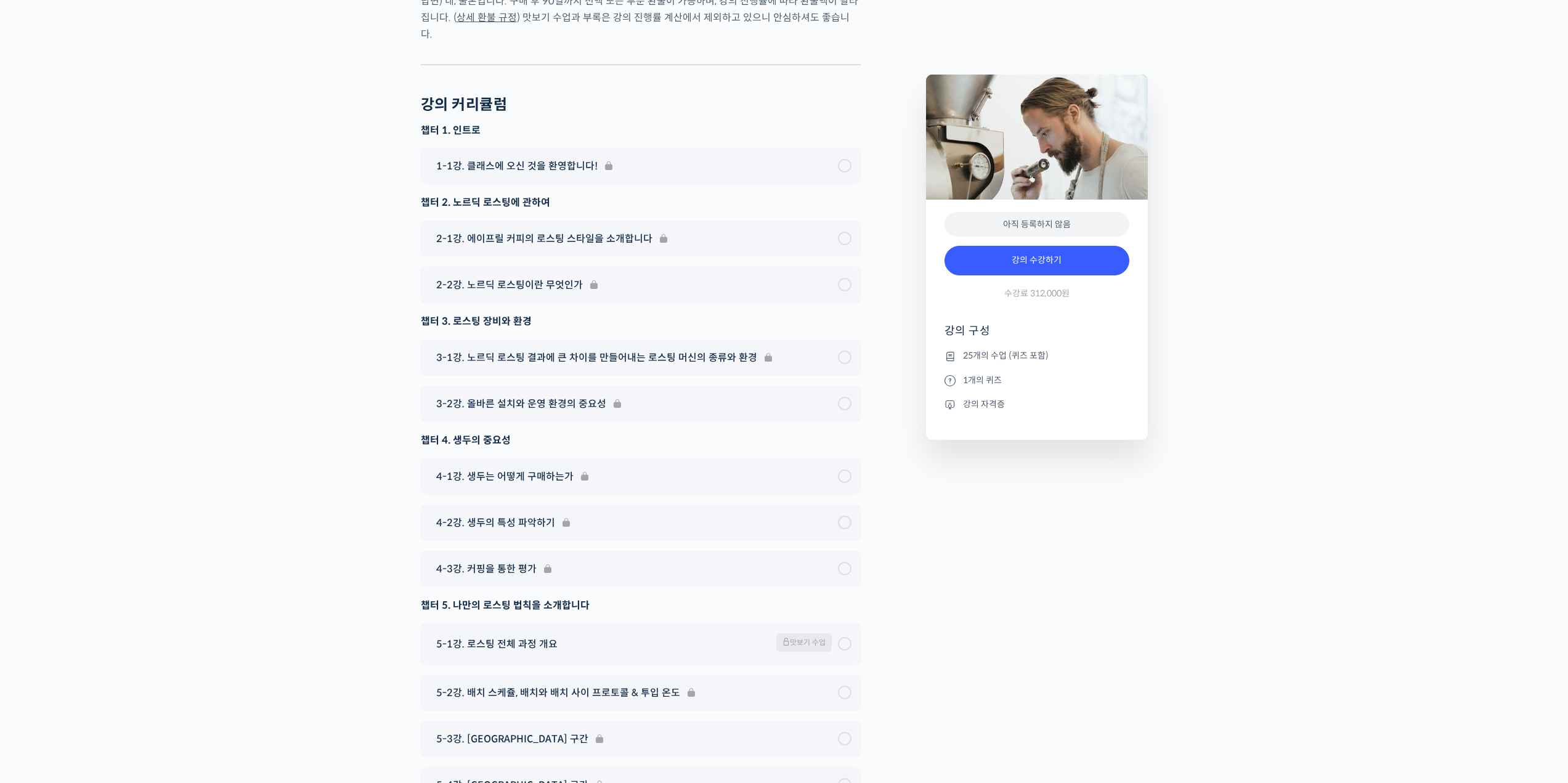
scroll to position [6468, 0]
click at [556, 632] on div "5-1강. 로스팅 전체 과정 개요 맛보기 수업" at bounding box center [634, 643] width 408 height 22
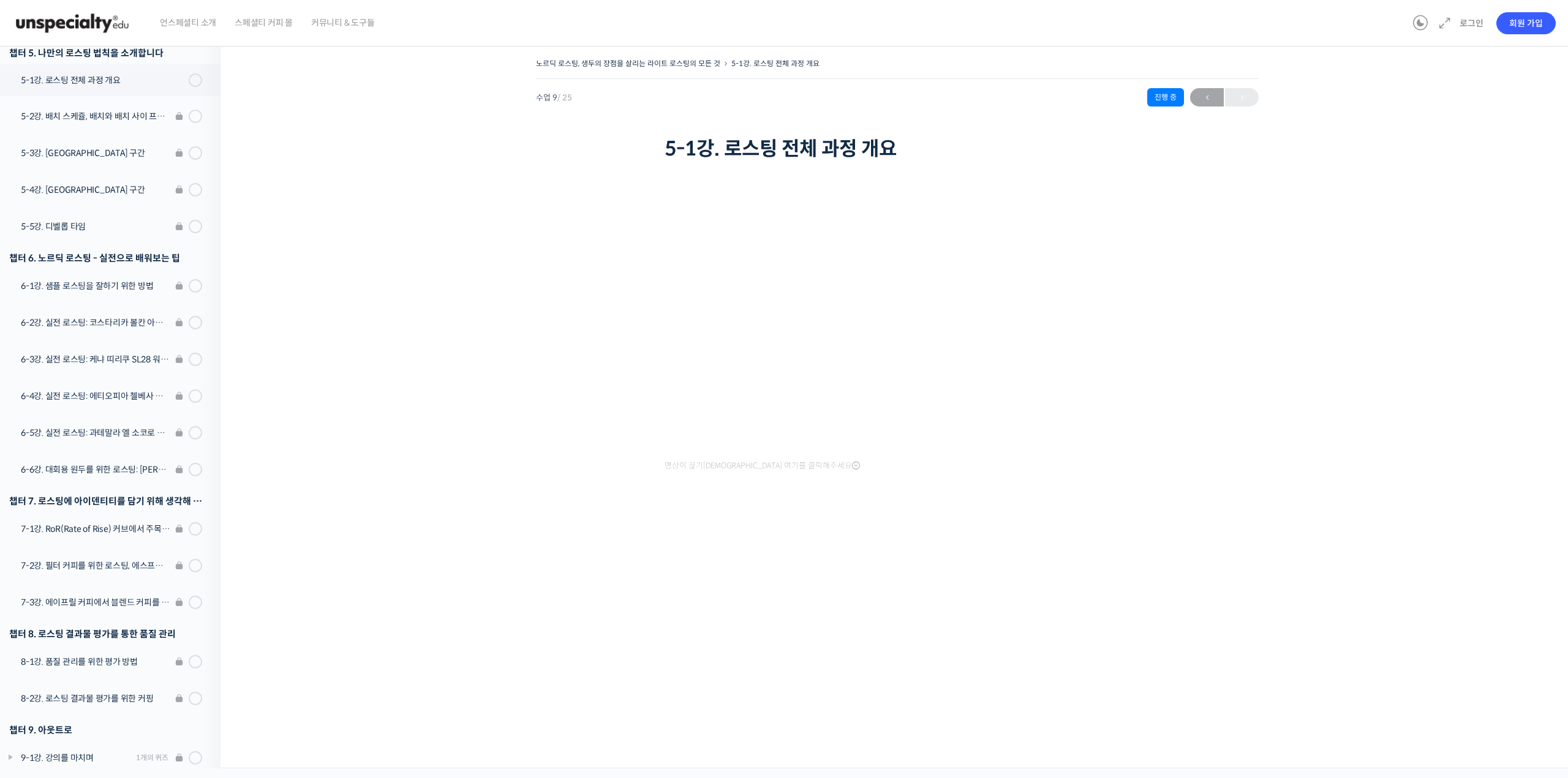
scroll to position [472, 0]
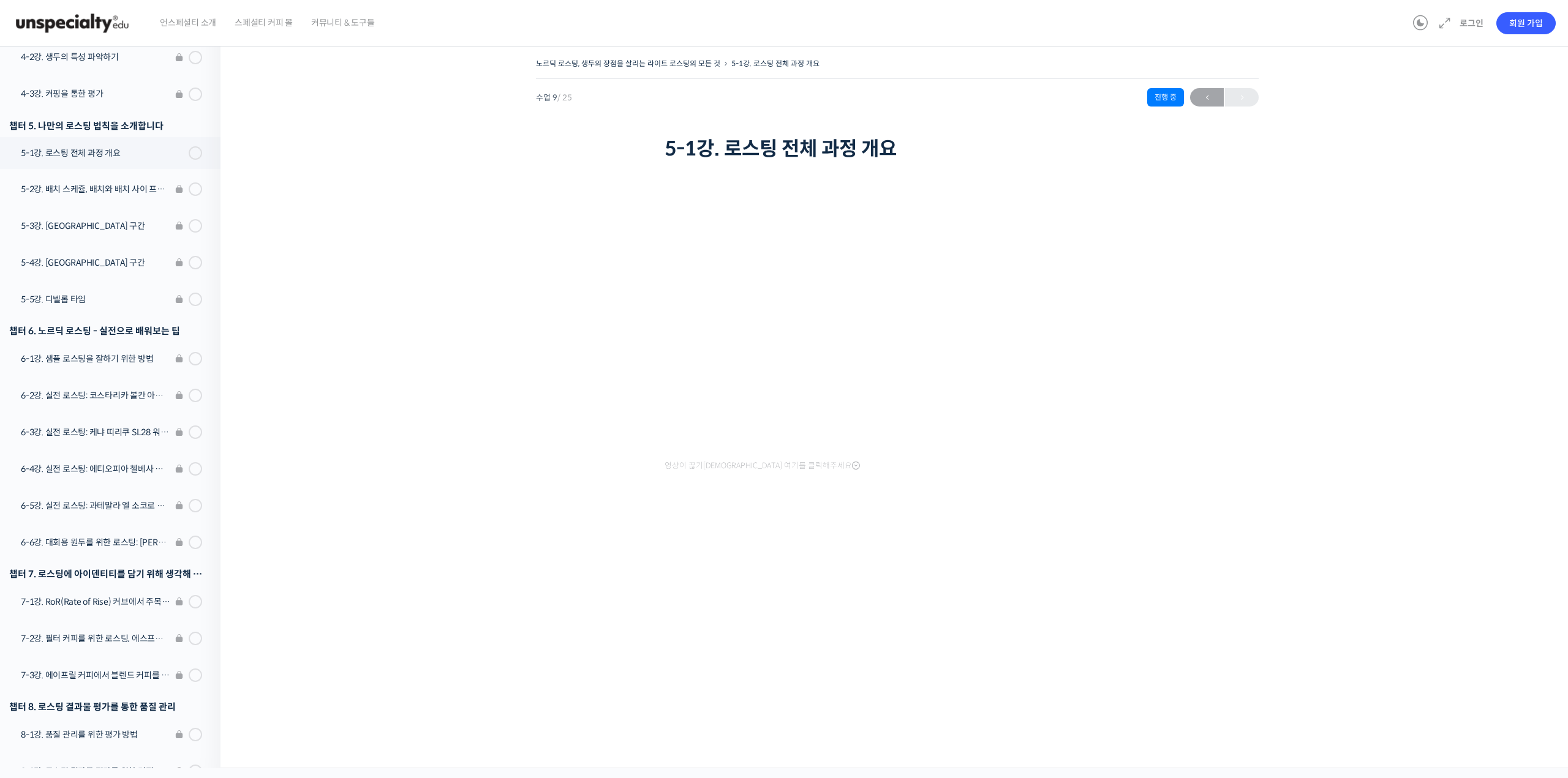
click at [502, 206] on div "노르딕 로스팅, 생두의 장점을 살리는 라이트 로스팅의 모든 것 5-1강. 로스팅 전체 과정 개요 수업 9 / 25 진행 중 ← 이전 5-1강.…" at bounding box center [897, 292] width 1231 height 475
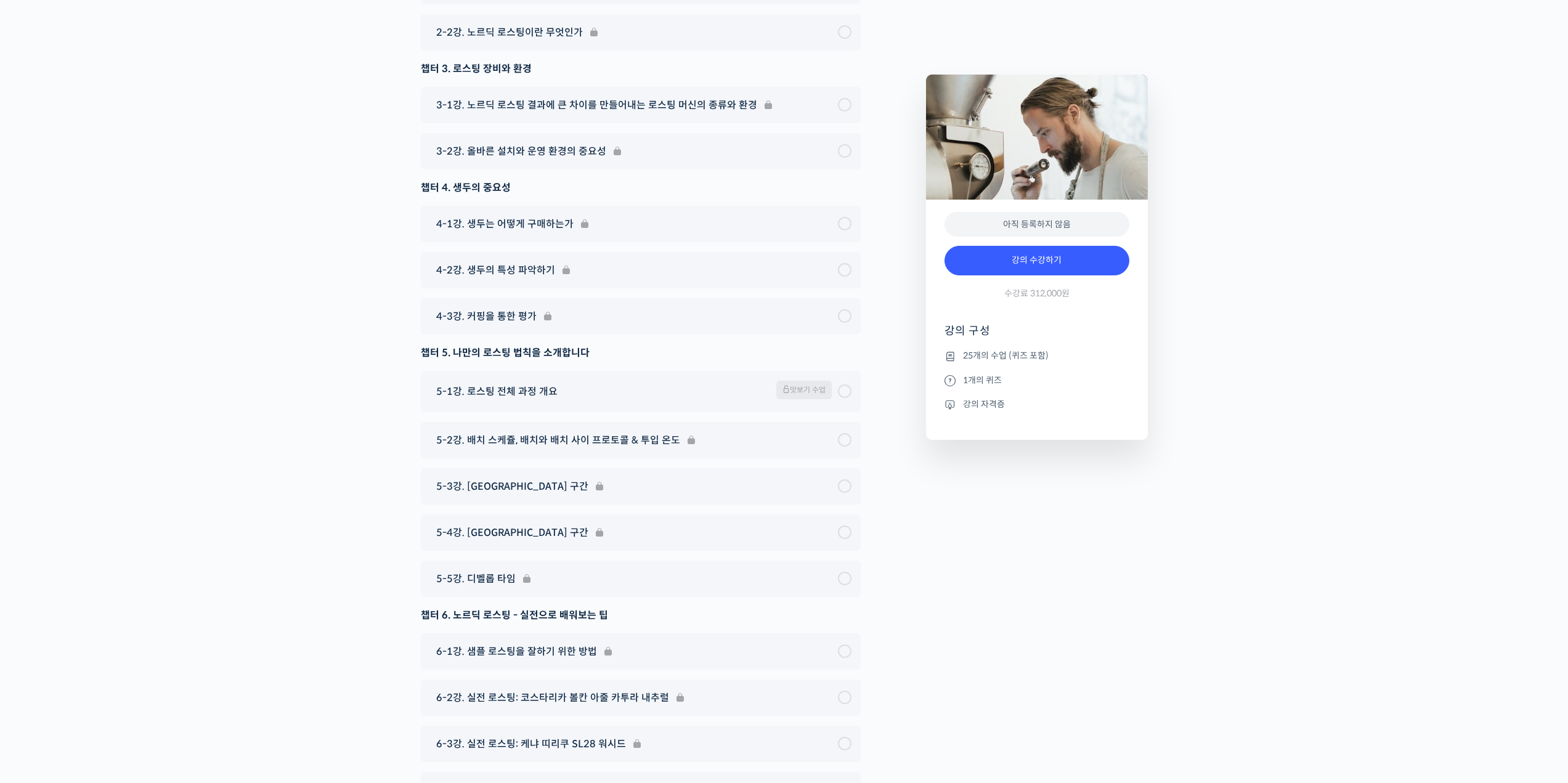
drag, startPoint x: 1367, startPoint y: 407, endPoint x: 1356, endPoint y: 403, distance: 11.7
